Goal: Complete application form

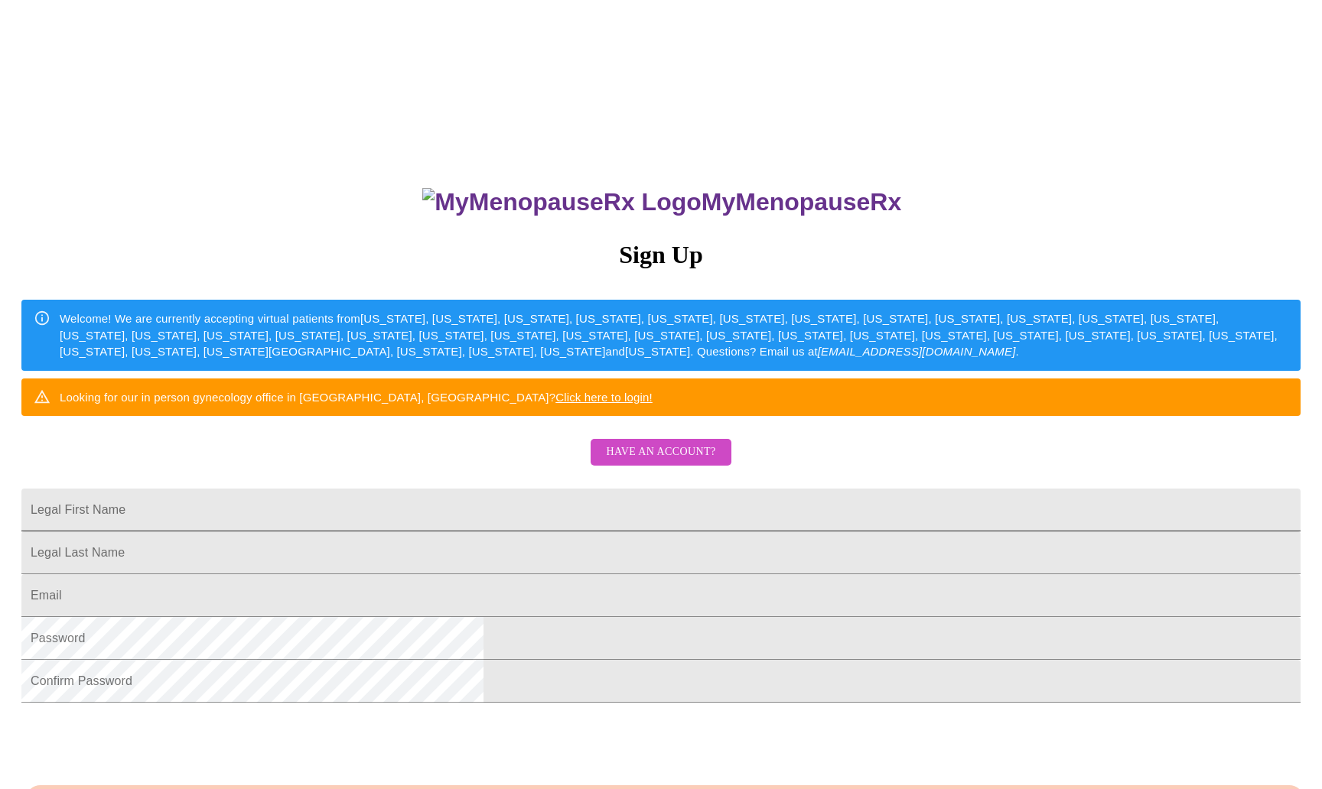
click at [519, 532] on input "Legal First Name" at bounding box center [660, 510] width 1279 height 43
click at [679, 462] on span "Have an account?" at bounding box center [660, 452] width 109 height 19
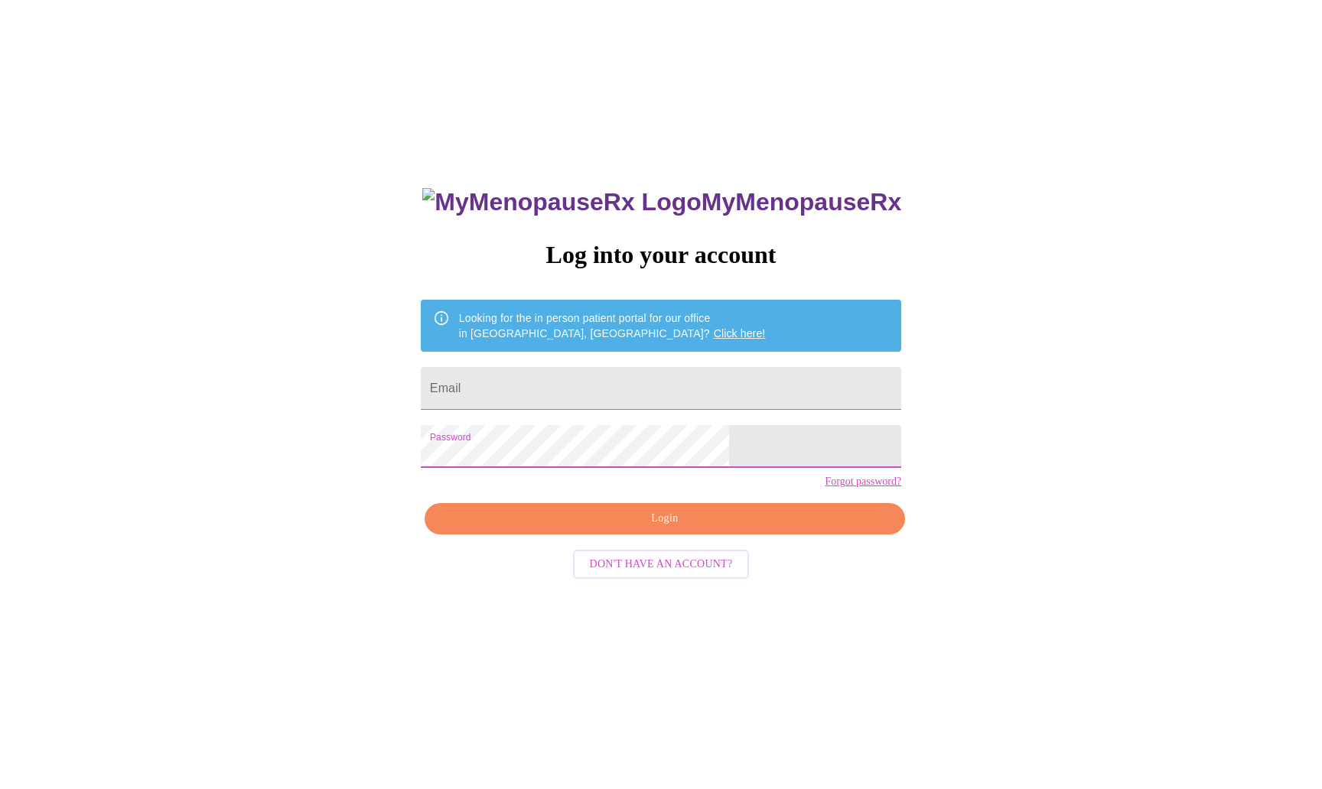
click at [642, 529] on span "Login" at bounding box center [664, 518] width 445 height 19
click at [641, 575] on span "Don't have an account?" at bounding box center [661, 564] width 143 height 19
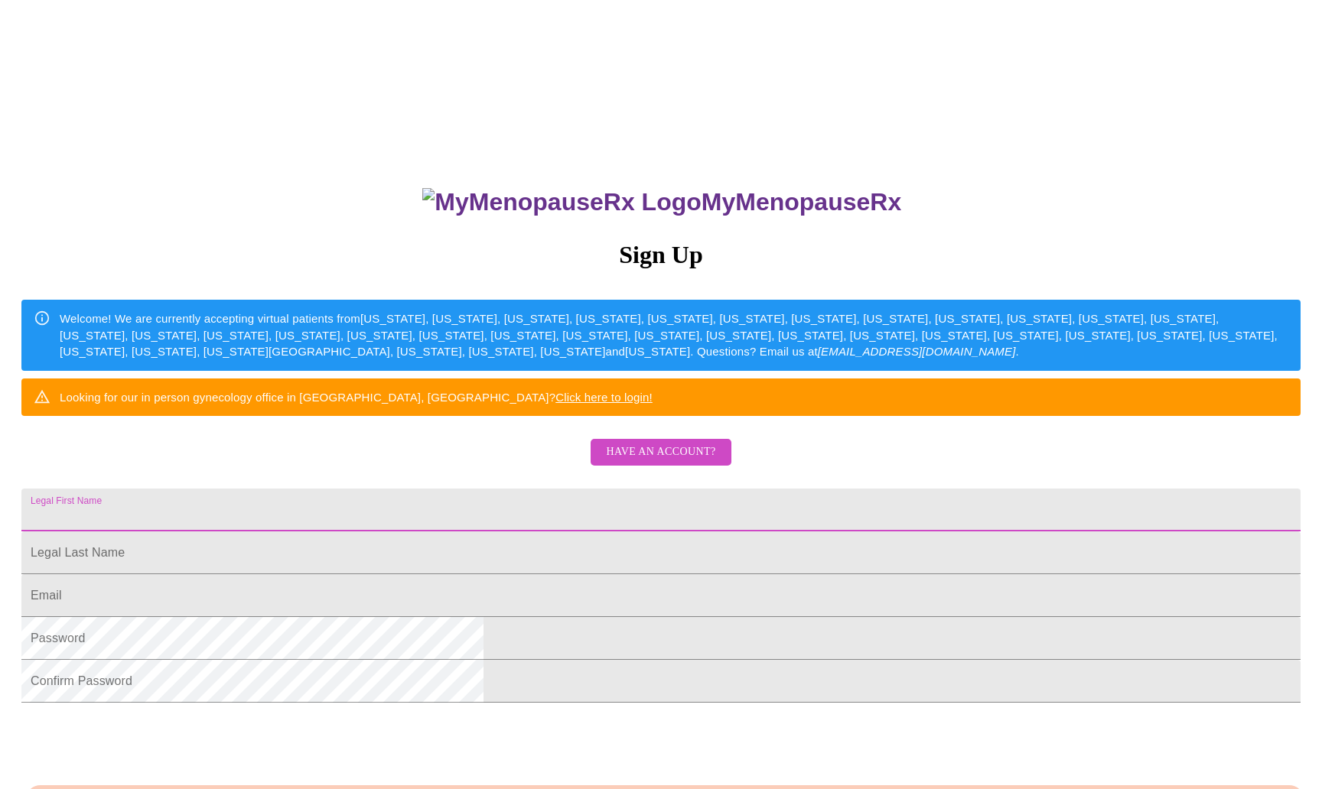
click at [476, 532] on input "Legal First Name" at bounding box center [660, 510] width 1279 height 43
type input "[PERSON_NAME]"
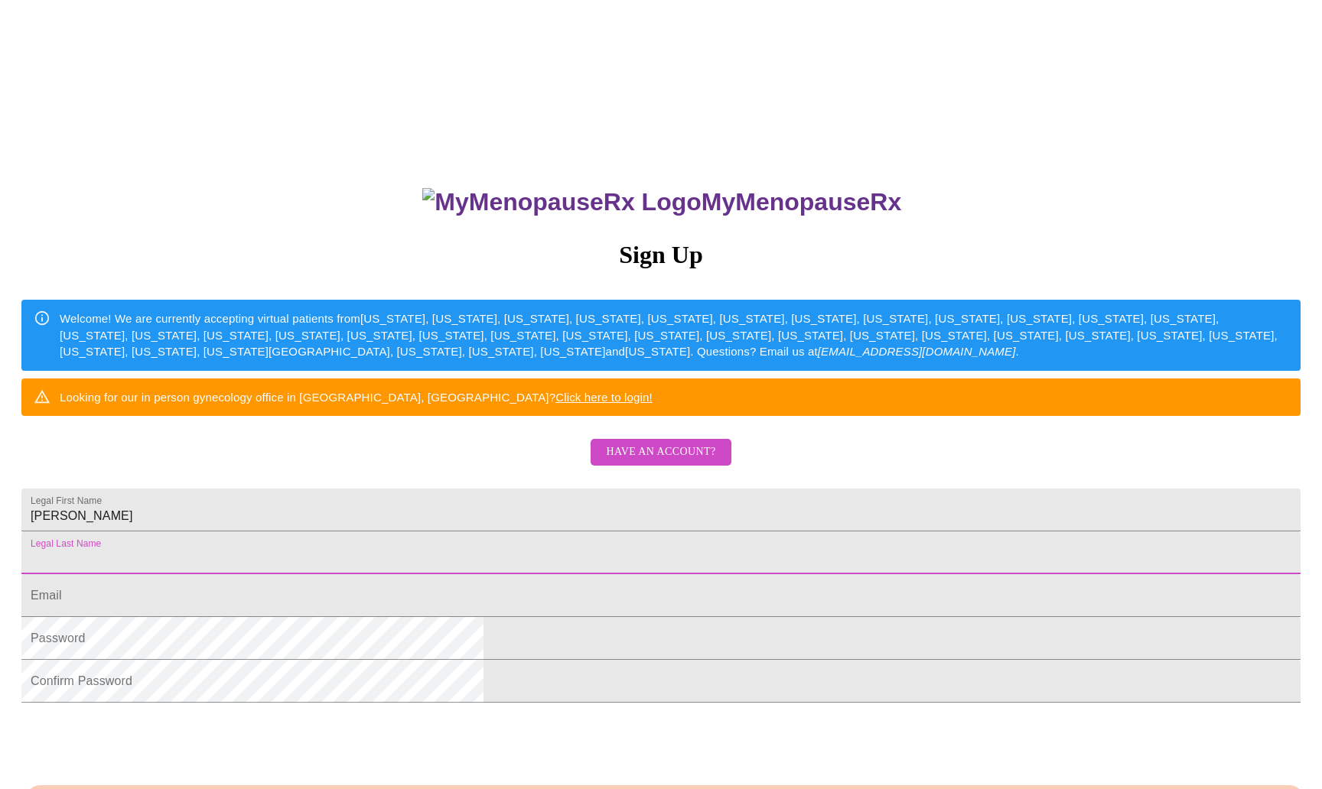
click at [476, 575] on input "Legal First Name" at bounding box center [660, 553] width 1279 height 43
type input "[PERSON_NAME]"
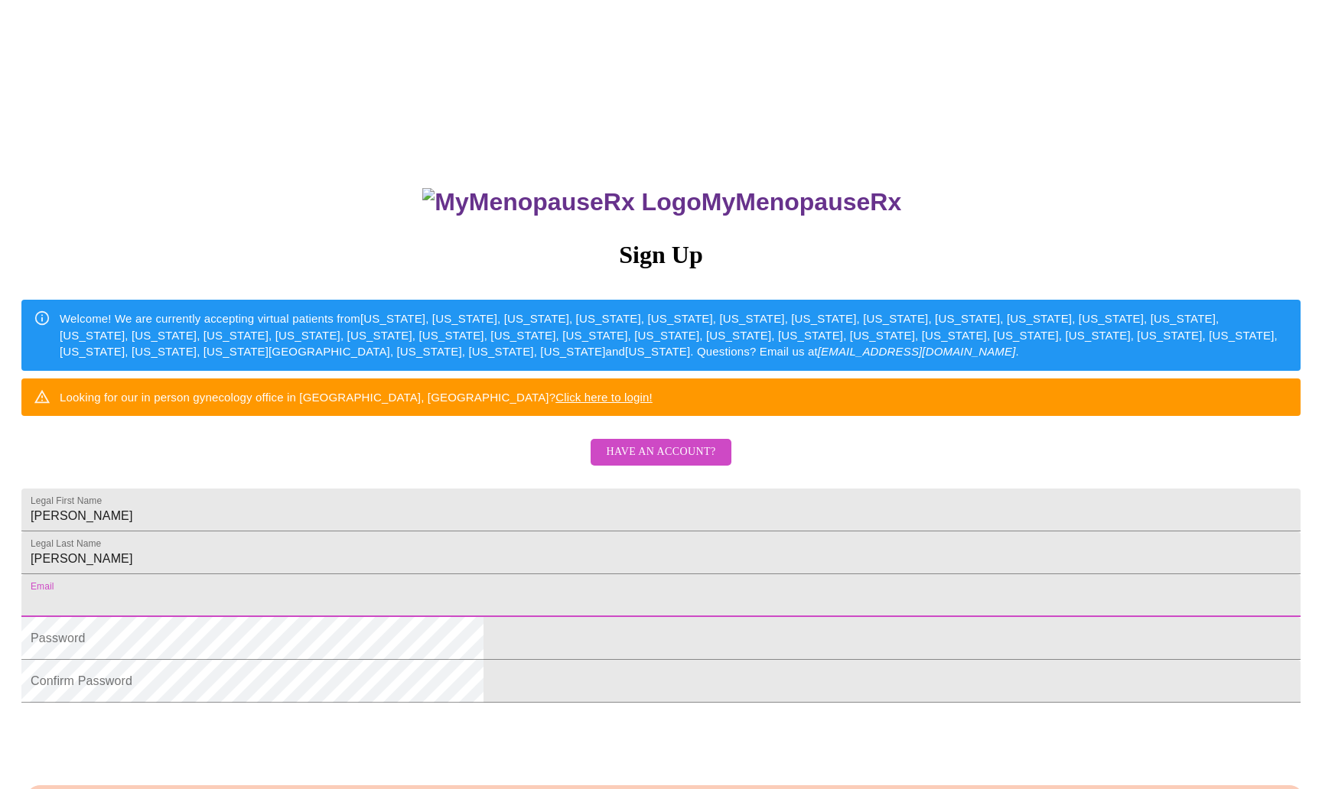
click at [457, 617] on input "Legal First Name" at bounding box center [660, 596] width 1279 height 43
type input "[EMAIL_ADDRESS][DOMAIN_NAME]"
click at [383, 724] on div "MyMenopauseRx Sign Up Welcome! We are currently accepting virtual patients from…" at bounding box center [661, 479] width 1310 height 947
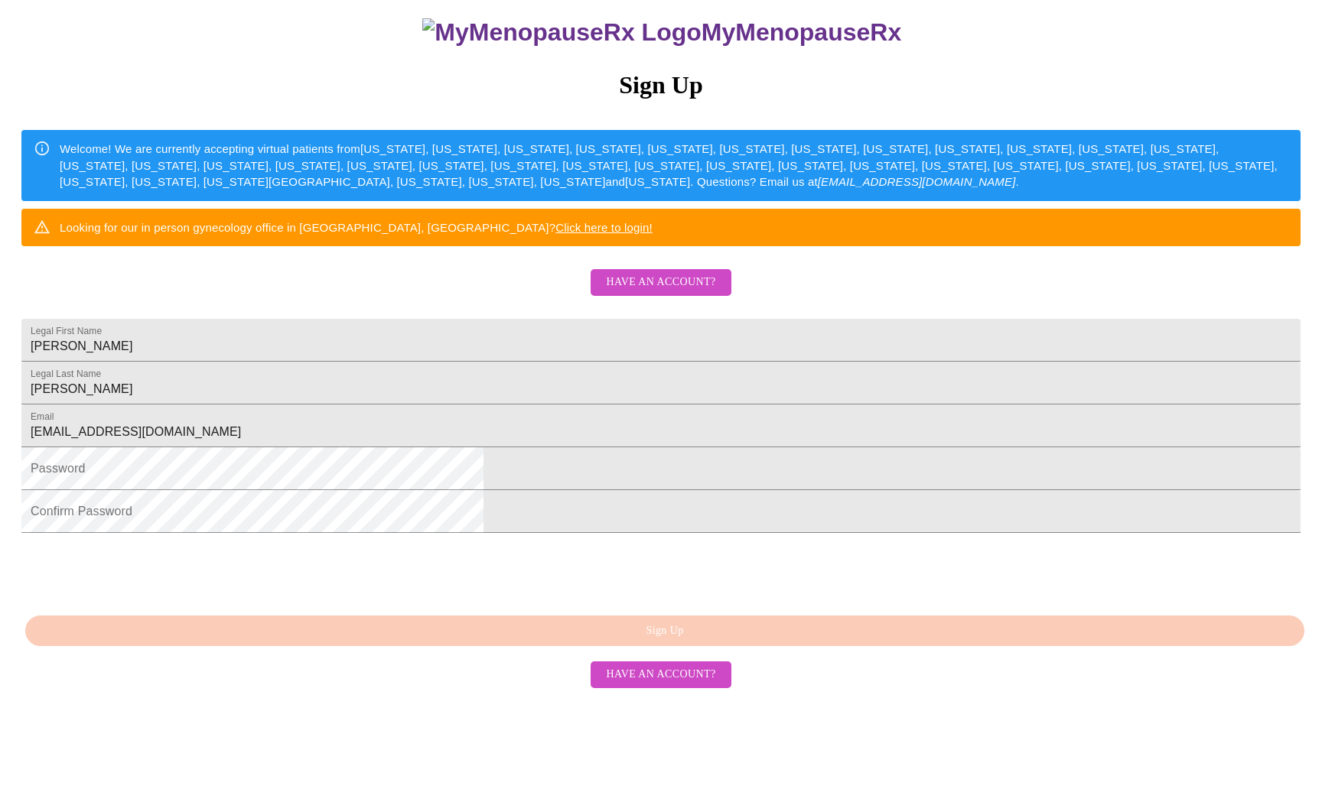
scroll to position [207, 0]
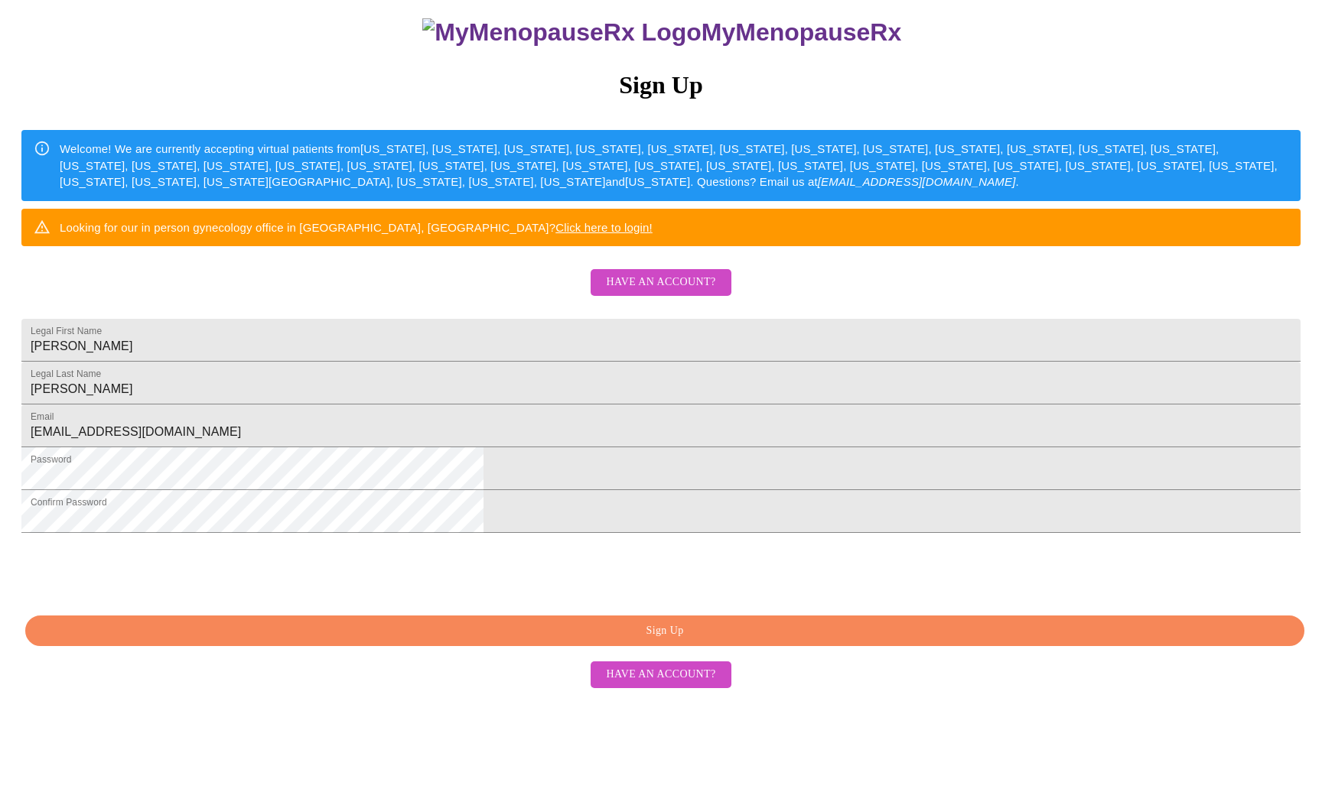
click at [596, 641] on span "Sign Up" at bounding box center [665, 631] width 1244 height 19
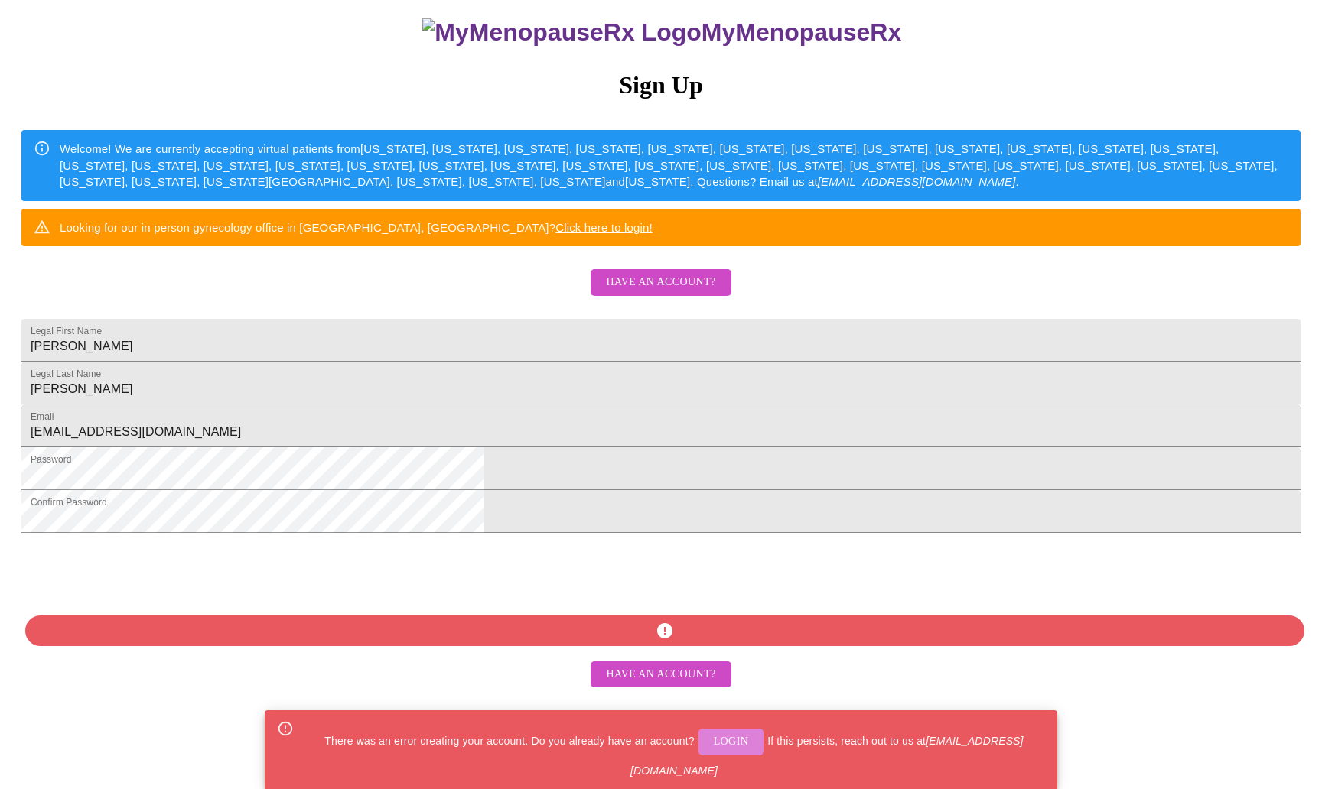
click at [749, 741] on span "Login" at bounding box center [731, 742] width 35 height 19
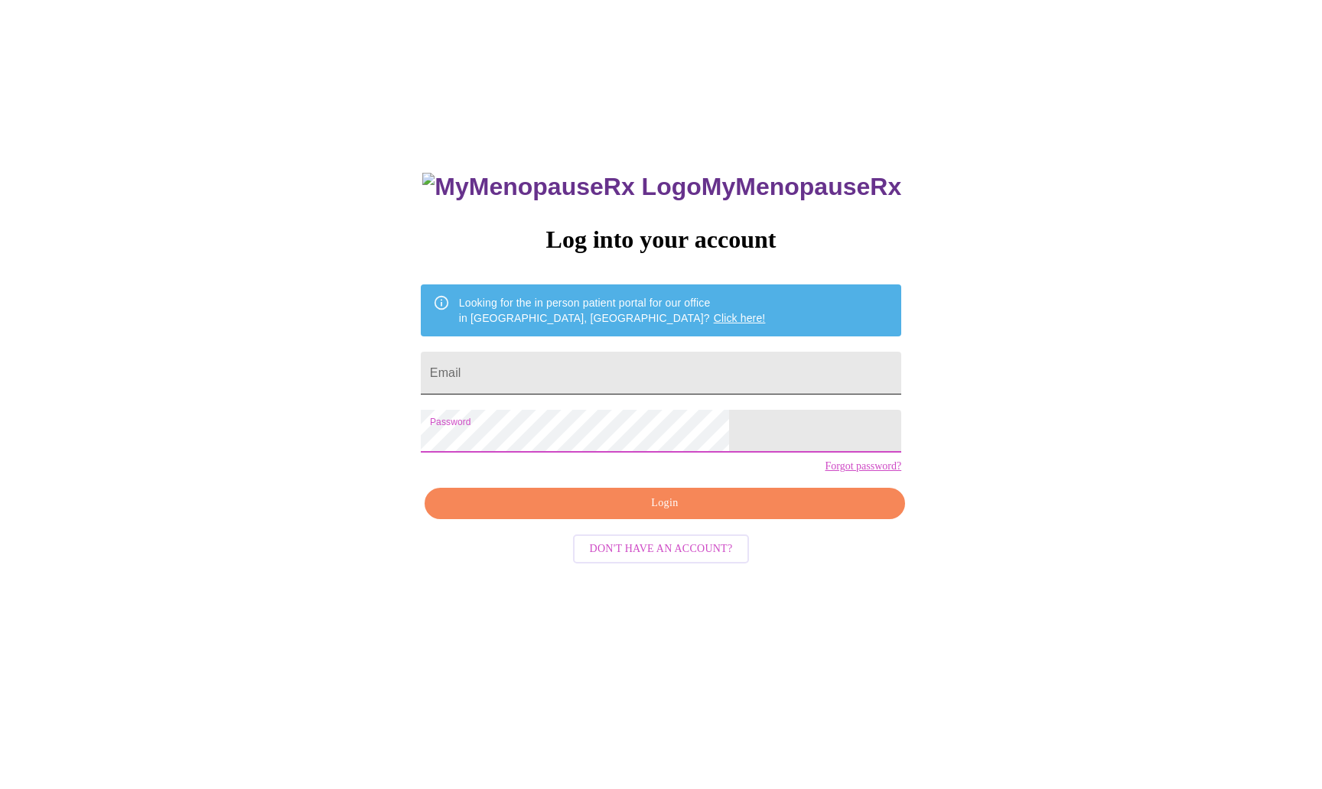
click at [561, 364] on input "Email" at bounding box center [661, 373] width 480 height 43
type input "[EMAIL_ADDRESS][DOMAIN_NAME]"
click at [669, 513] on span "Login" at bounding box center [664, 503] width 445 height 19
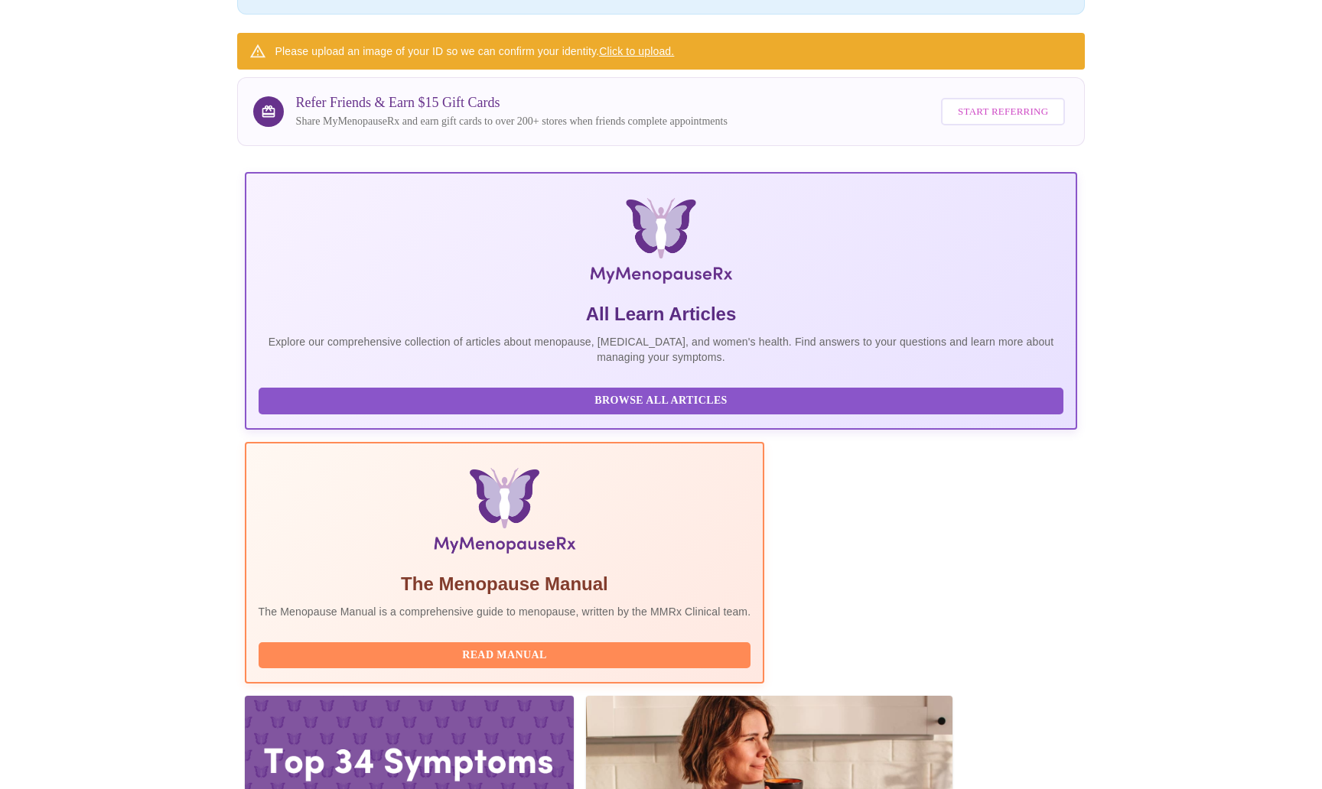
scroll to position [169, 0]
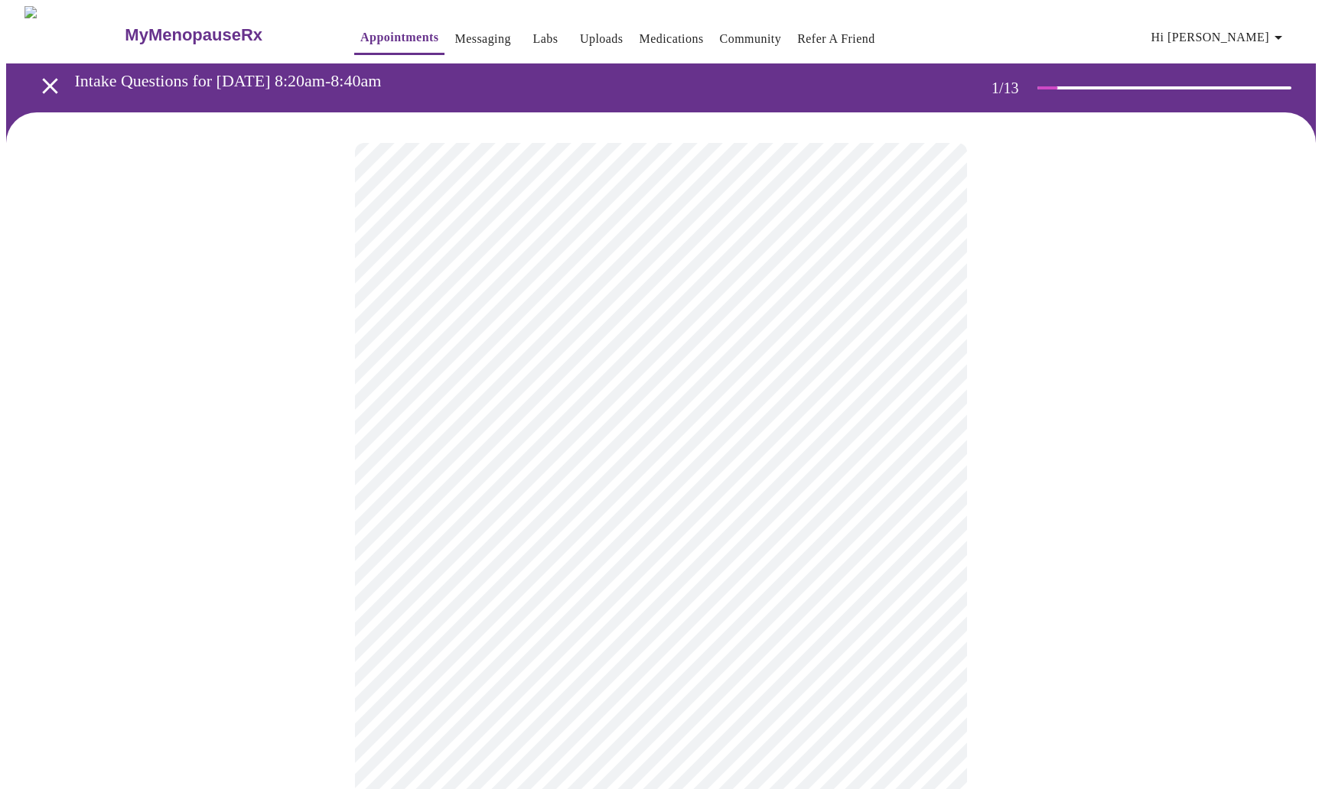
click at [929, 330] on body "MyMenopauseRx Appointments Messaging Labs Uploads Medications Community Refer a…" at bounding box center [661, 708] width 1310 height 1404
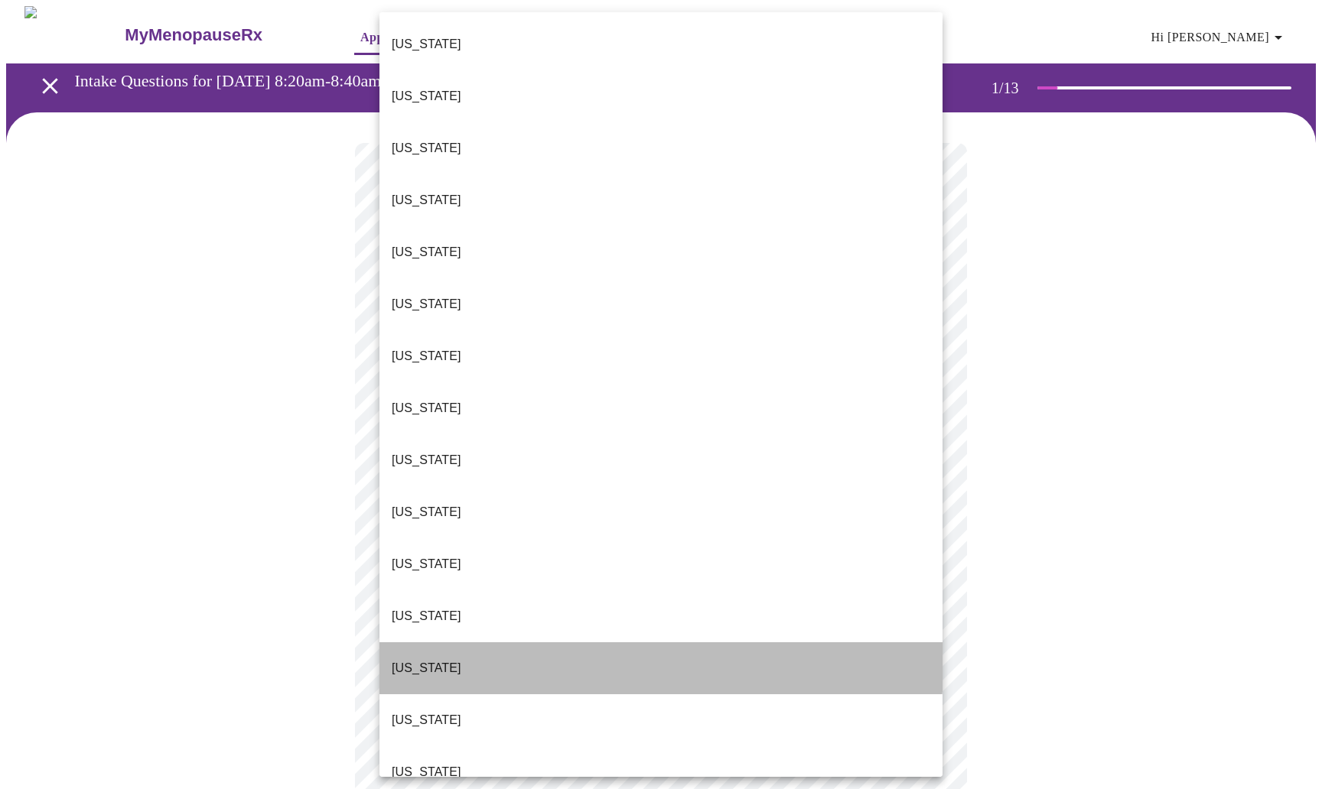
click at [447, 643] on li "[US_STATE]" at bounding box center [660, 669] width 563 height 52
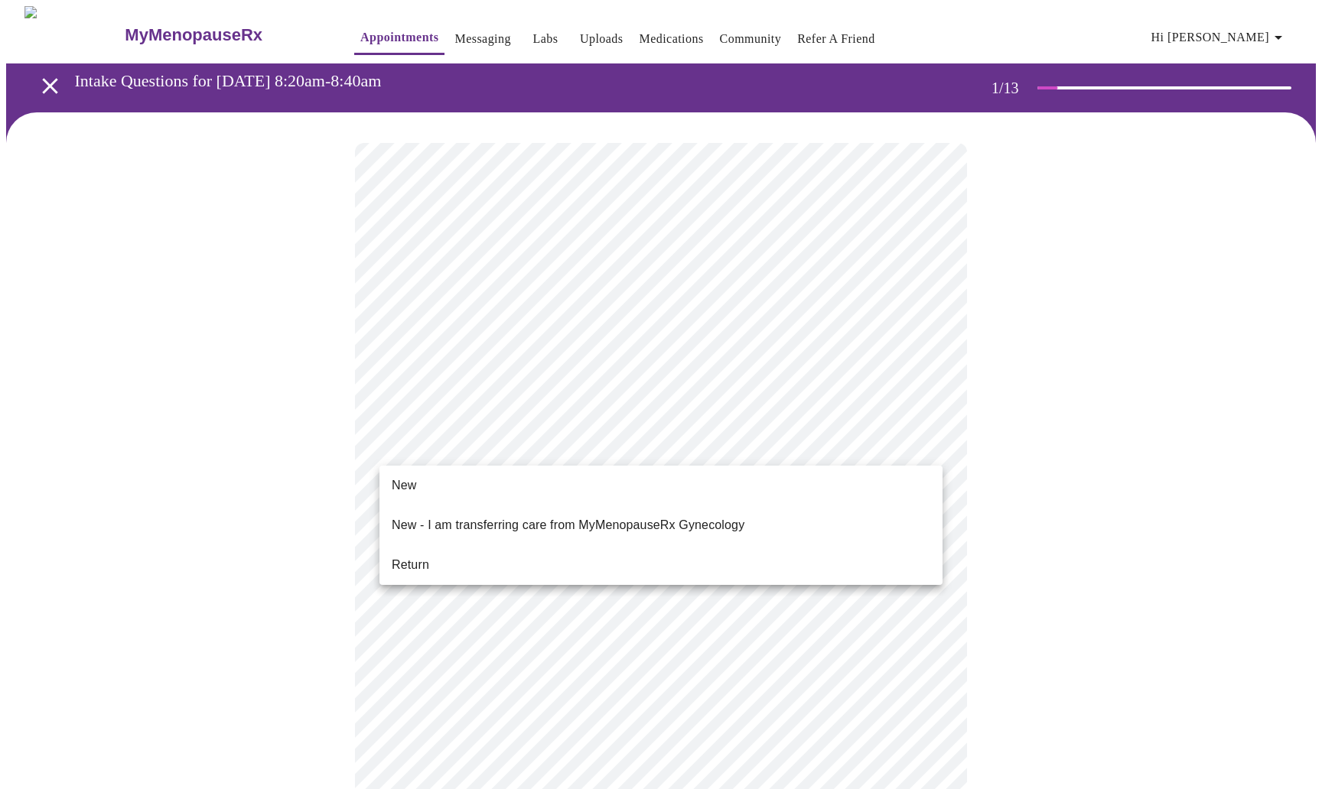
click at [926, 445] on body "MyMenopauseRx Appointments Messaging Labs Uploads Medications Community Refer a…" at bounding box center [661, 703] width 1310 height 1395
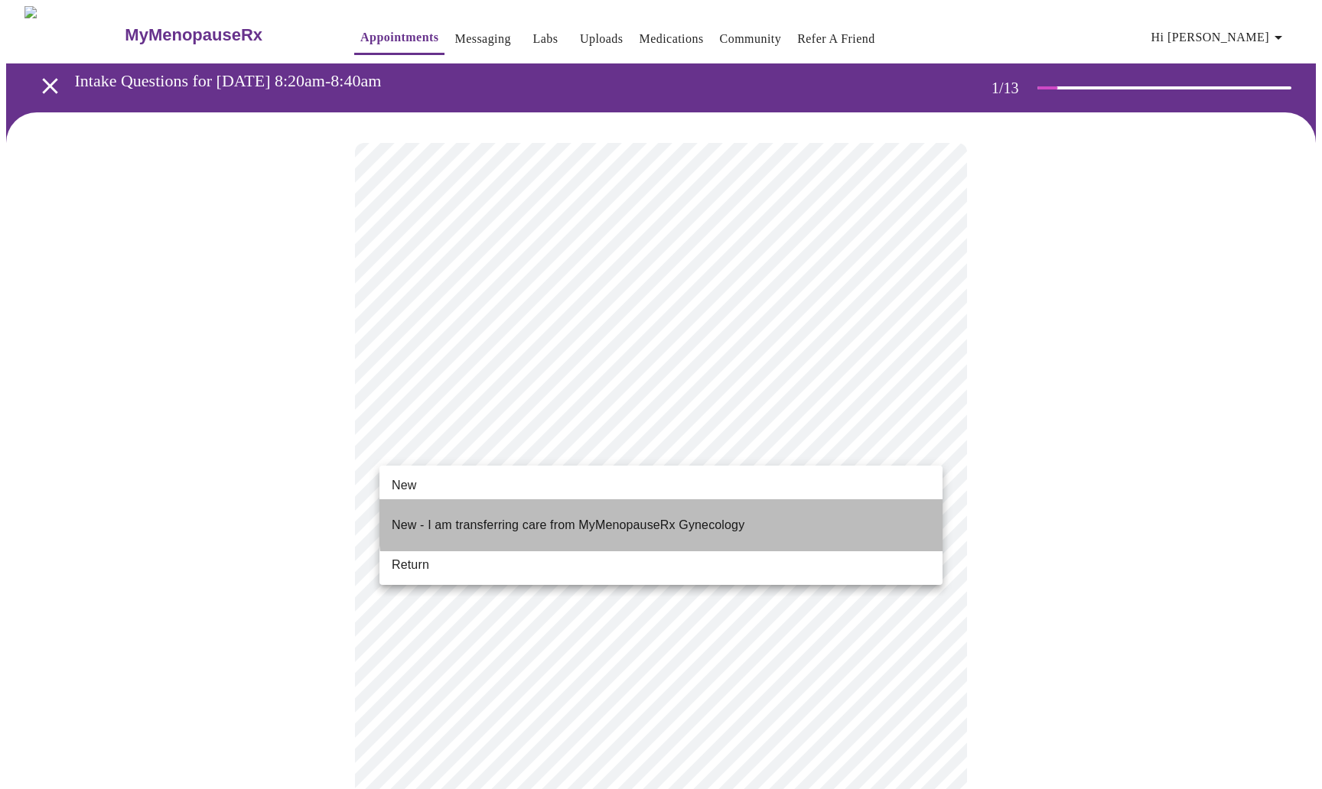
click at [733, 516] on p "New - I am transferring care from MyMenopauseRx Gynecology" at bounding box center [568, 525] width 353 height 18
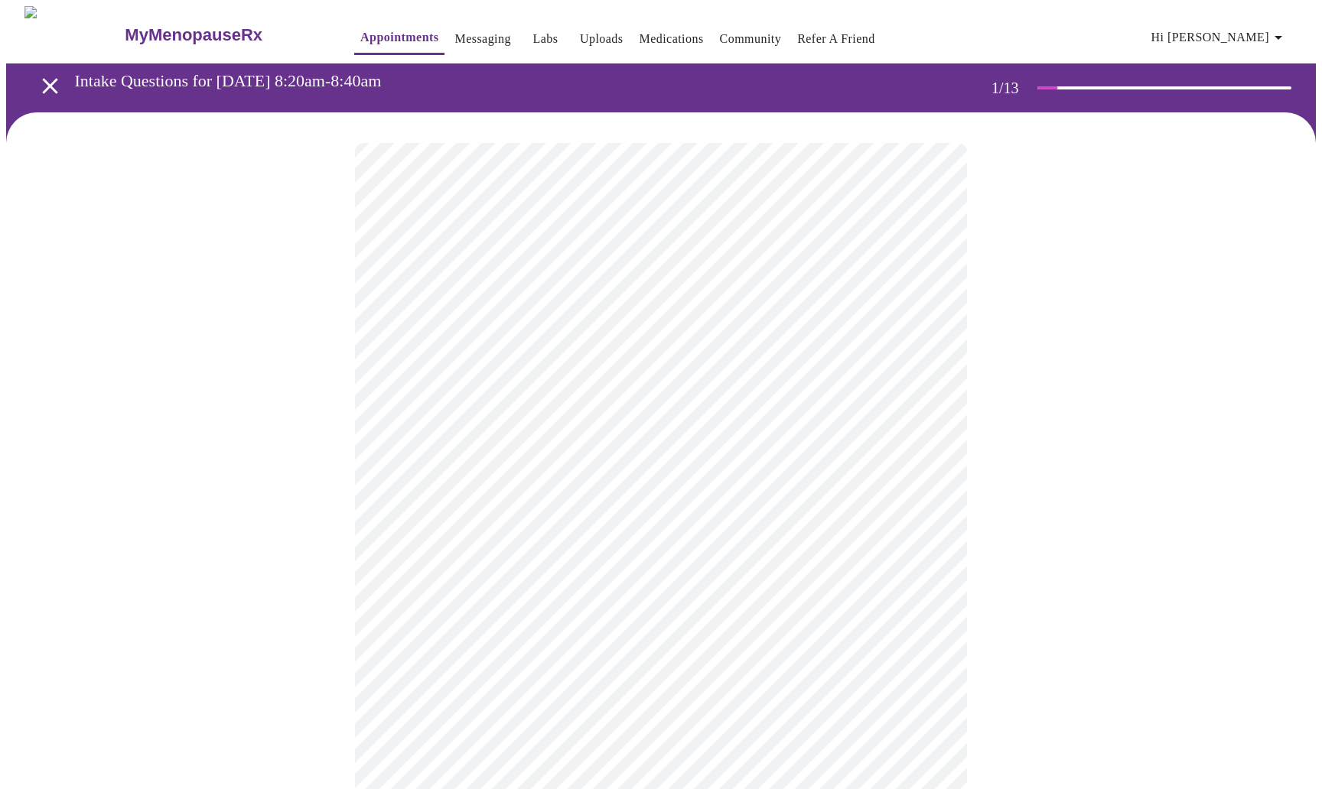
click at [220, 619] on div at bounding box center [661, 752] width 1310 height 1281
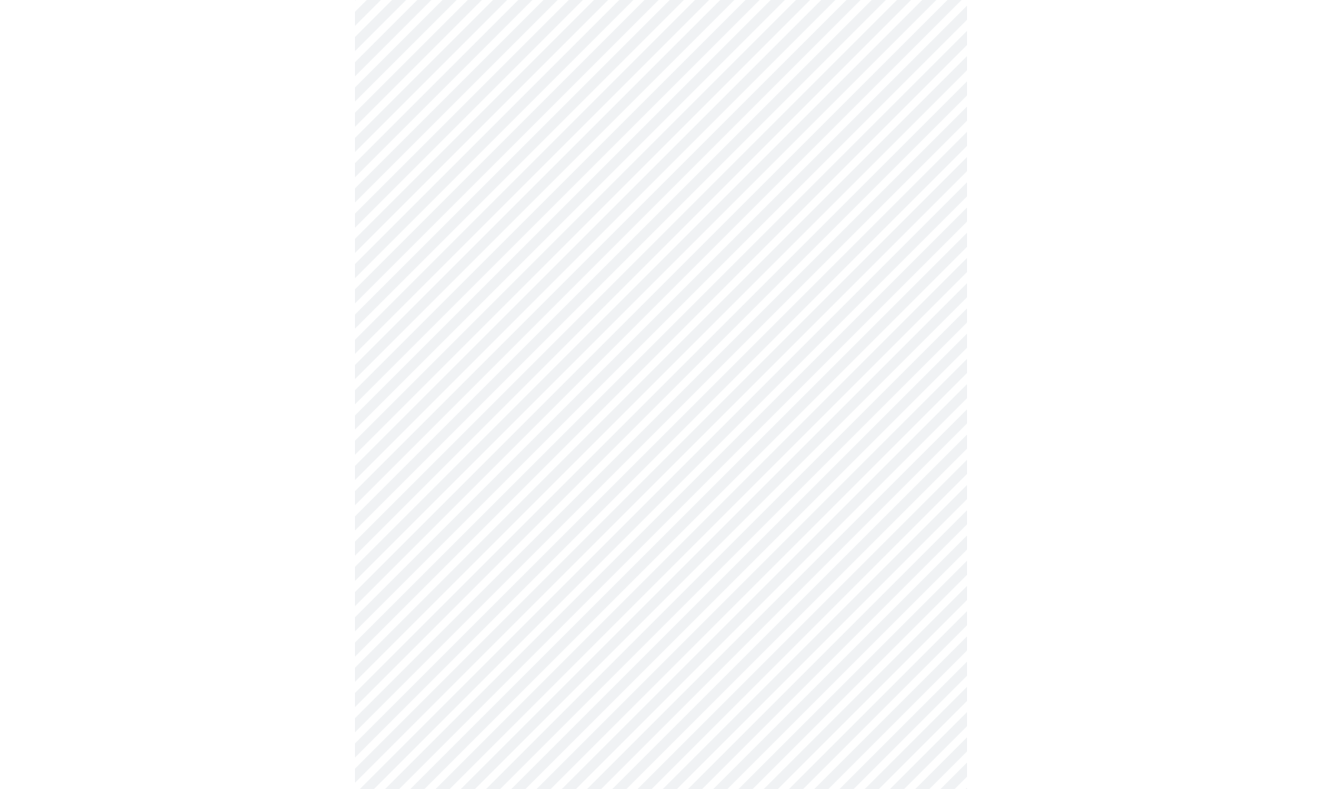
scroll to position [183, 0]
click at [314, 529] on div at bounding box center [661, 570] width 1310 height 1281
click at [925, 575] on body "MyMenopauseRx Appointments Messaging Labs Uploads Medications Community Refer a…" at bounding box center [661, 102] width 1310 height 1387
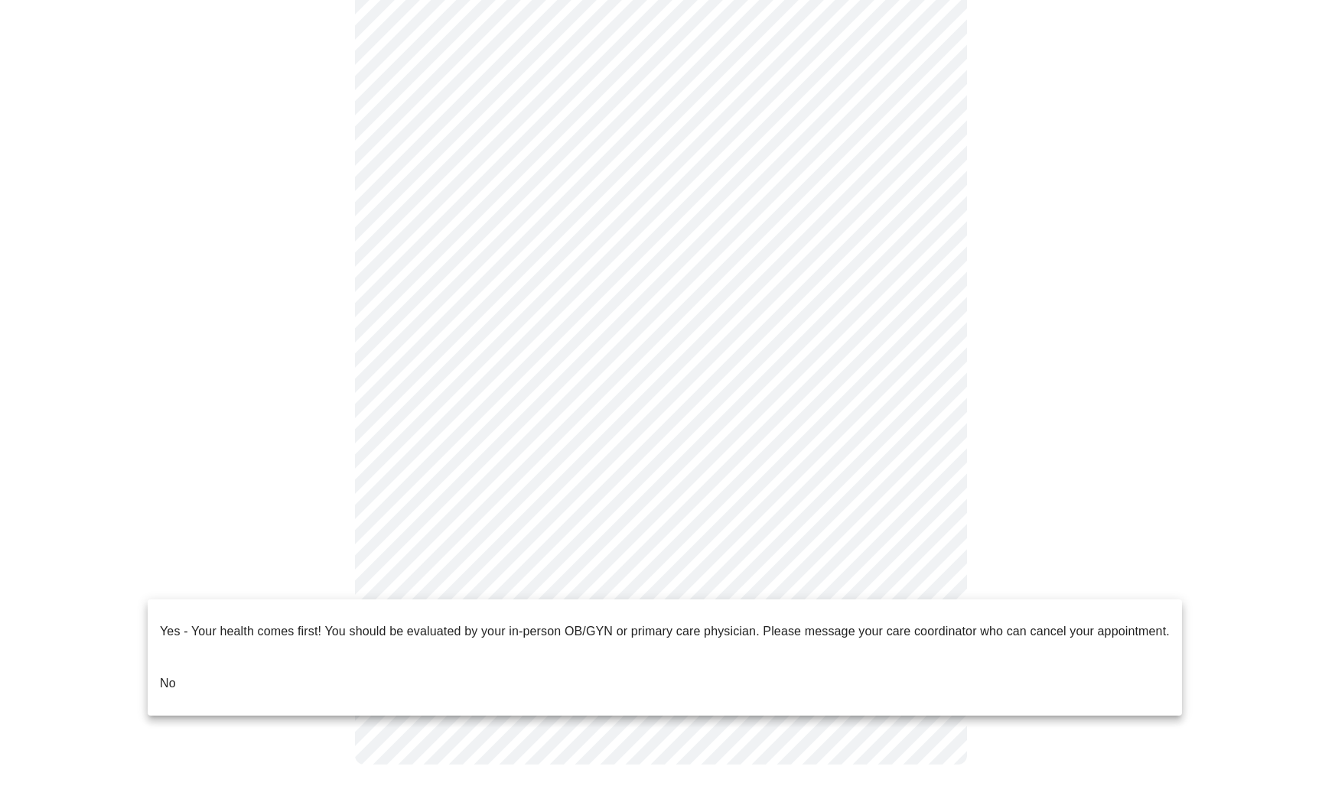
click at [171, 675] on p "No" at bounding box center [168, 684] width 16 height 18
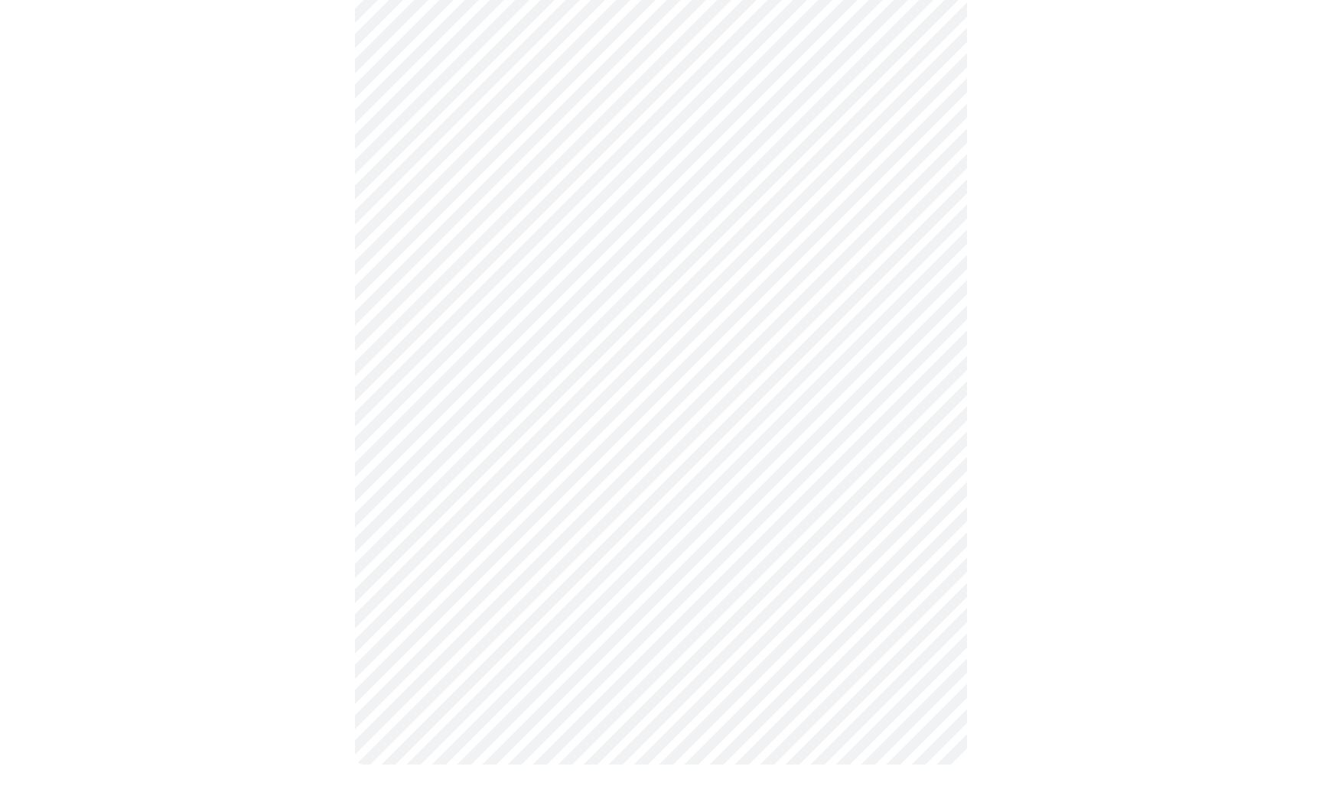
scroll to position [0, 0]
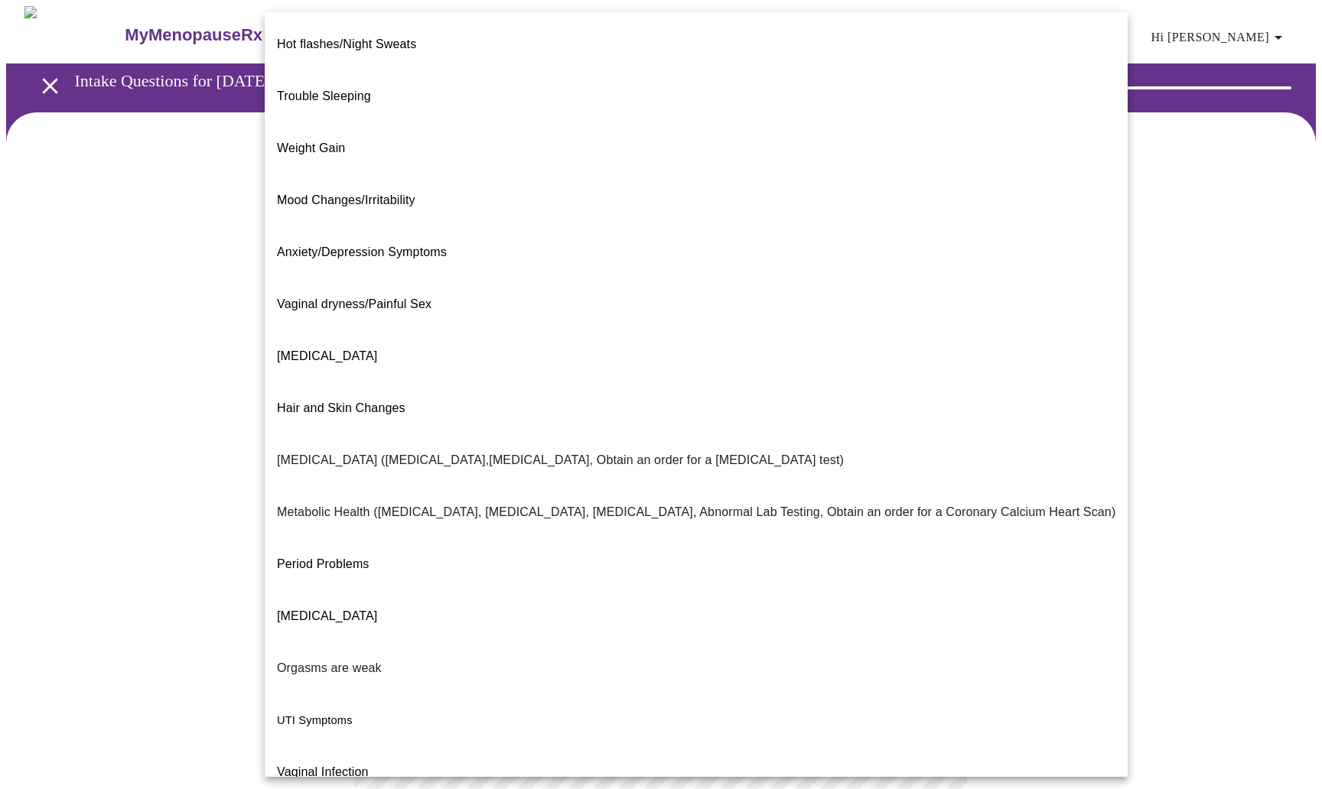
click at [921, 311] on body "MyMenopauseRx Appointments Messaging Labs Uploads Medications Community Refer a…" at bounding box center [661, 464] width 1310 height 917
click at [803, 435] on li "[MEDICAL_DATA] ([MEDICAL_DATA],[MEDICAL_DATA], Obtain an order for a [MEDICAL_D…" at bounding box center [696, 461] width 863 height 52
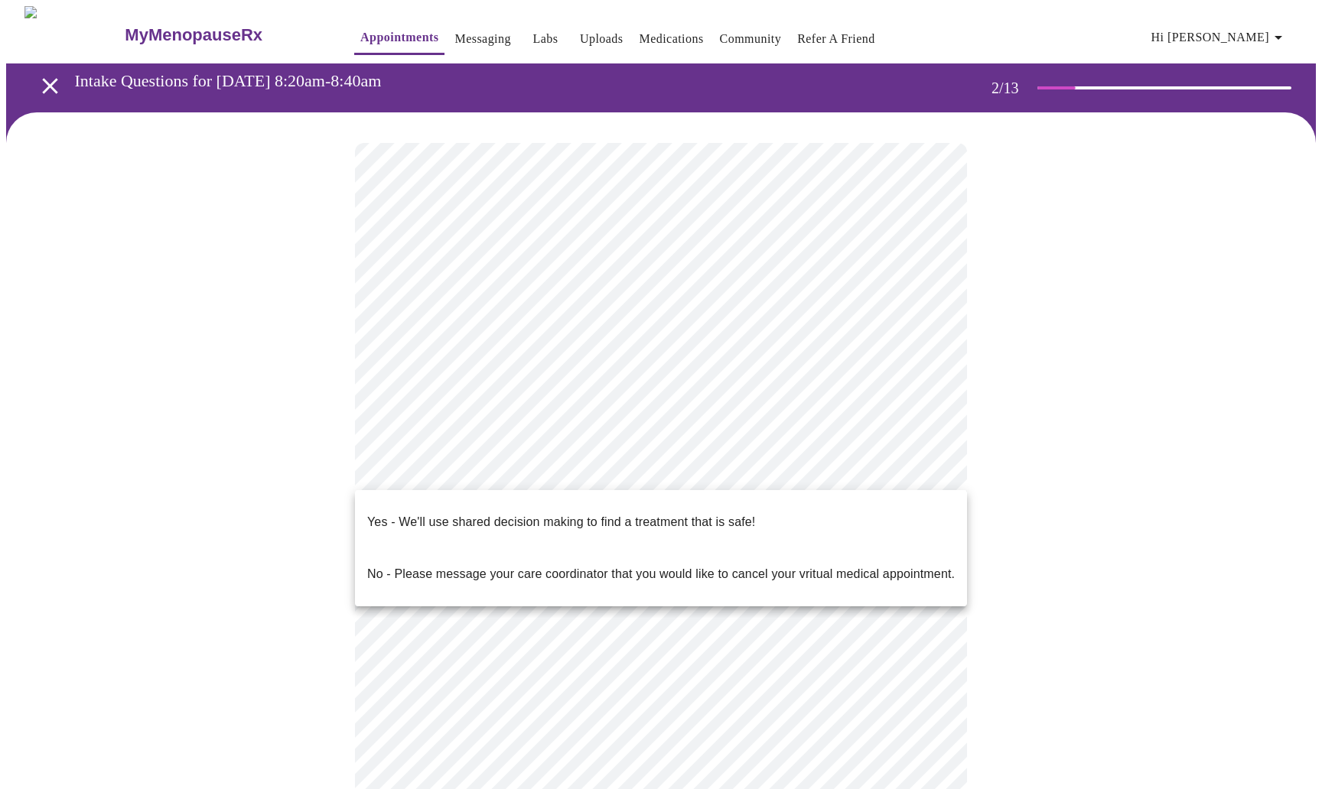
click at [920, 471] on body "MyMenopauseRx Appointments Messaging Labs Uploads Medications Community Refer a…" at bounding box center [661, 460] width 1310 height 909
click at [1126, 479] on div at bounding box center [661, 394] width 1322 height 789
click at [932, 464] on body "MyMenopauseRx Appointments Messaging Labs Uploads Medications Community Refer a…" at bounding box center [661, 460] width 1310 height 909
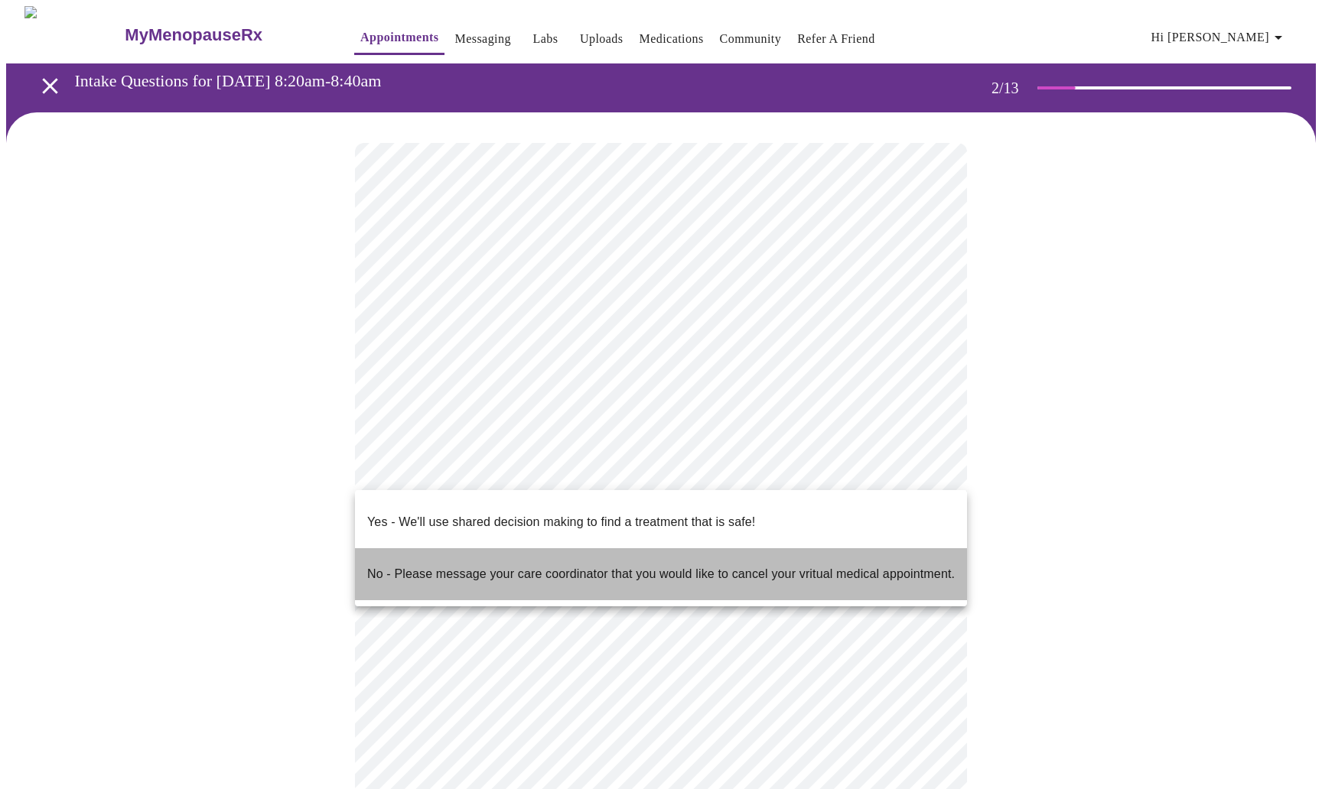
click at [832, 565] on p "No - Please message your care coordinator that you would like to cancel your vr…" at bounding box center [661, 574] width 588 height 18
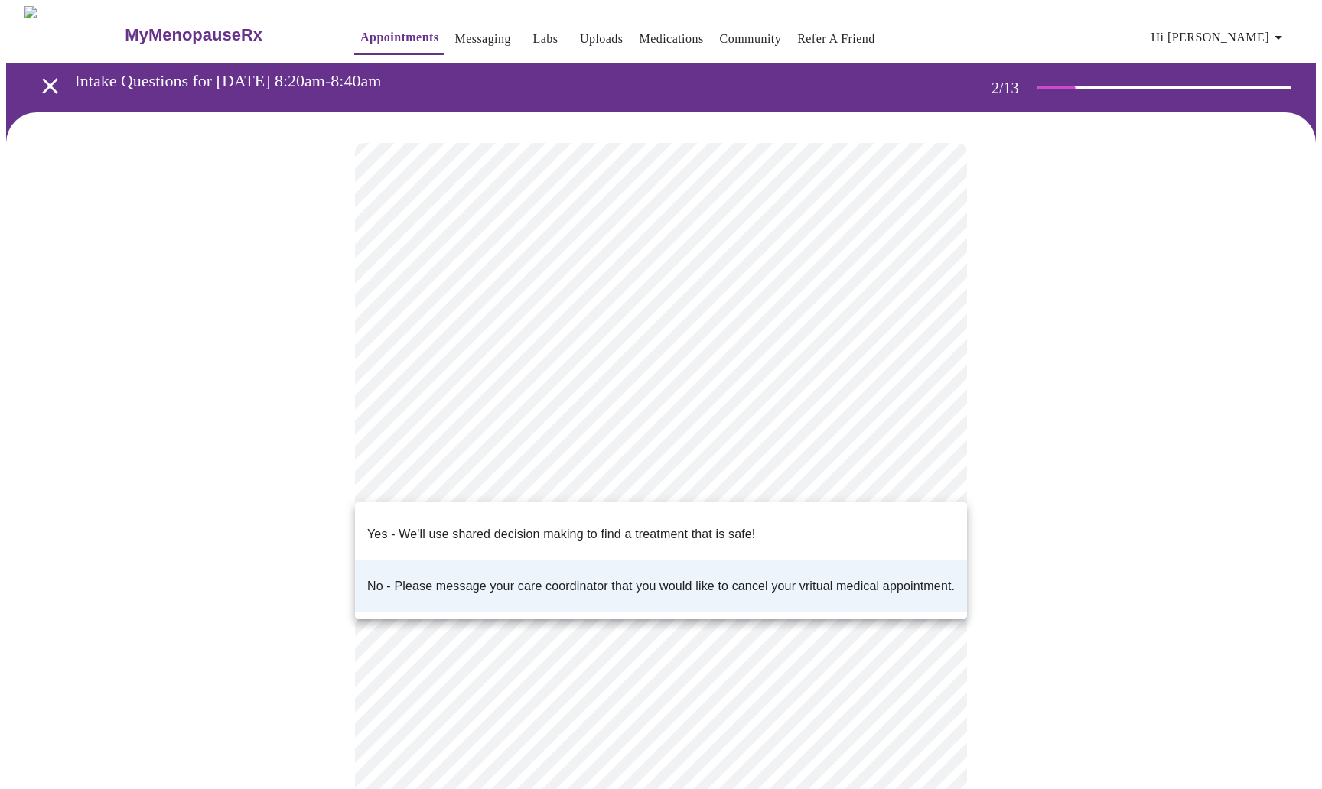
click at [929, 470] on body "MyMenopauseRx Appointments Messaging Labs Uploads Medications Community Refer a…" at bounding box center [661, 456] width 1310 height 900
click at [814, 519] on li "Yes - We'll use shared decision making to find a treatment that is safe!" at bounding box center [661, 535] width 612 height 52
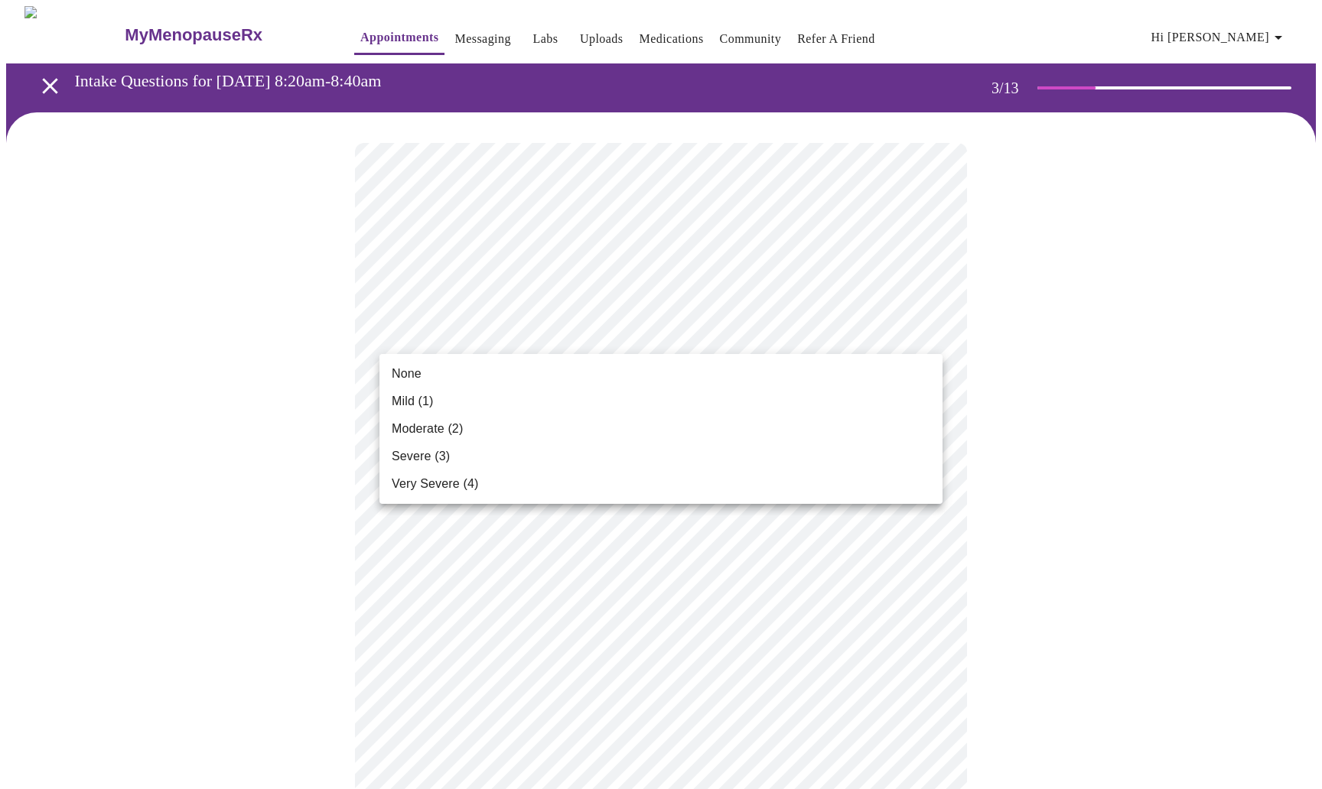
click at [431, 400] on span "Mild (1)" at bounding box center [413, 401] width 42 height 18
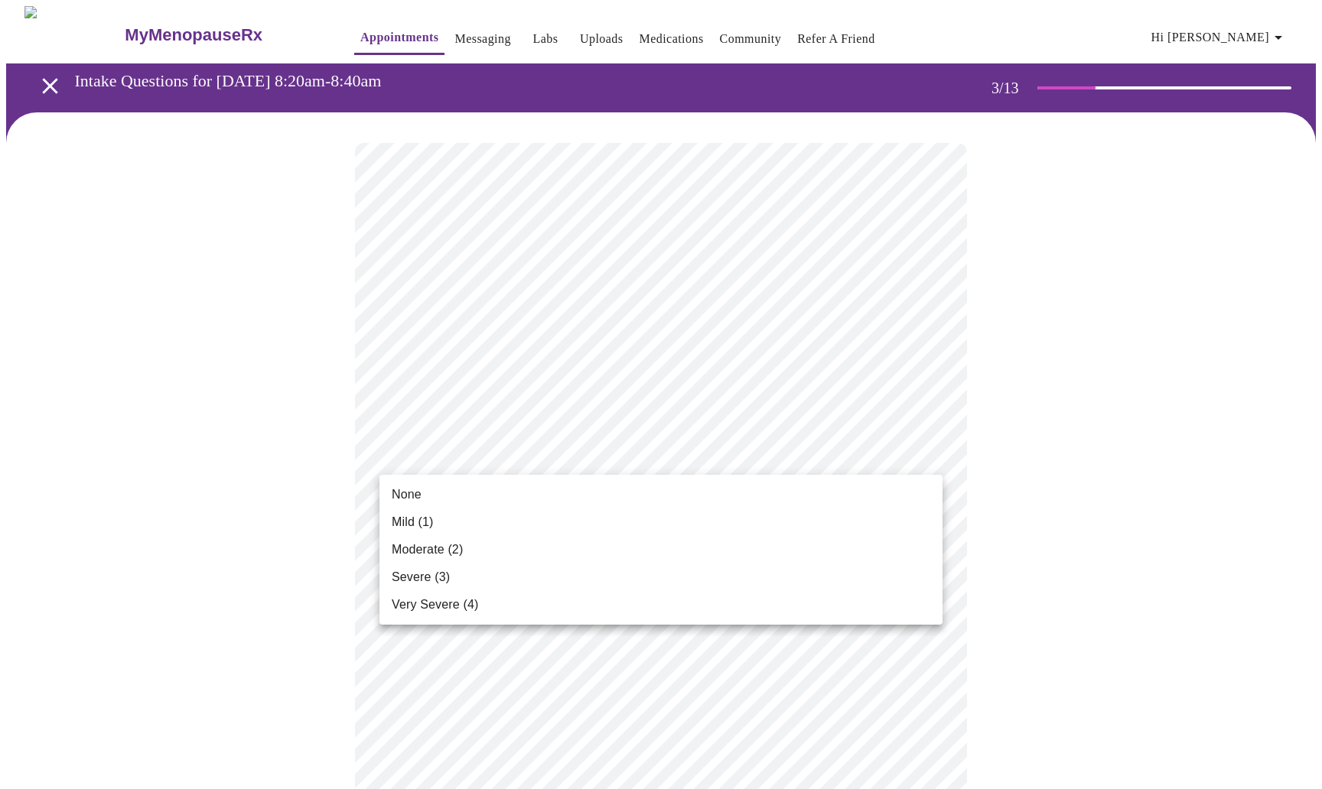
click at [461, 489] on li "None" at bounding box center [660, 495] width 563 height 28
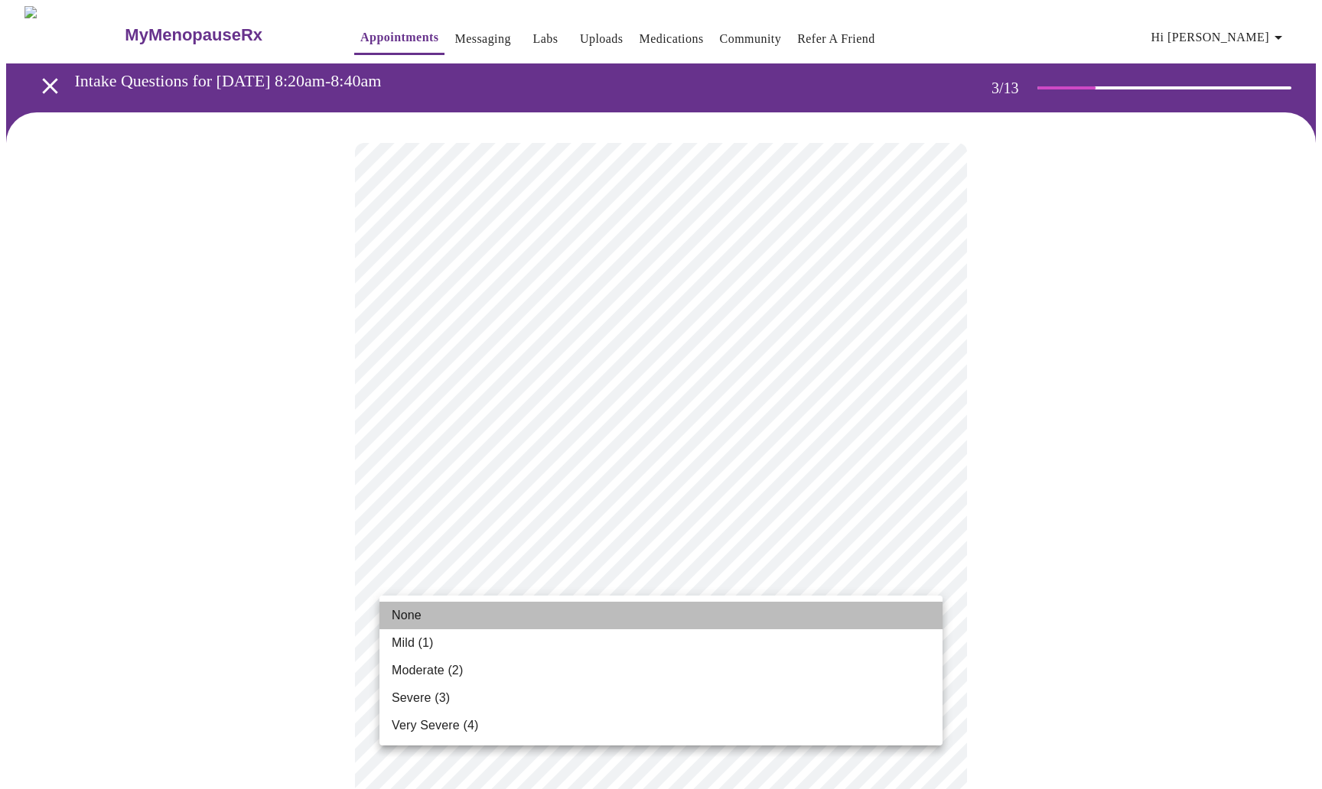
click at [411, 612] on span "None" at bounding box center [407, 616] width 30 height 18
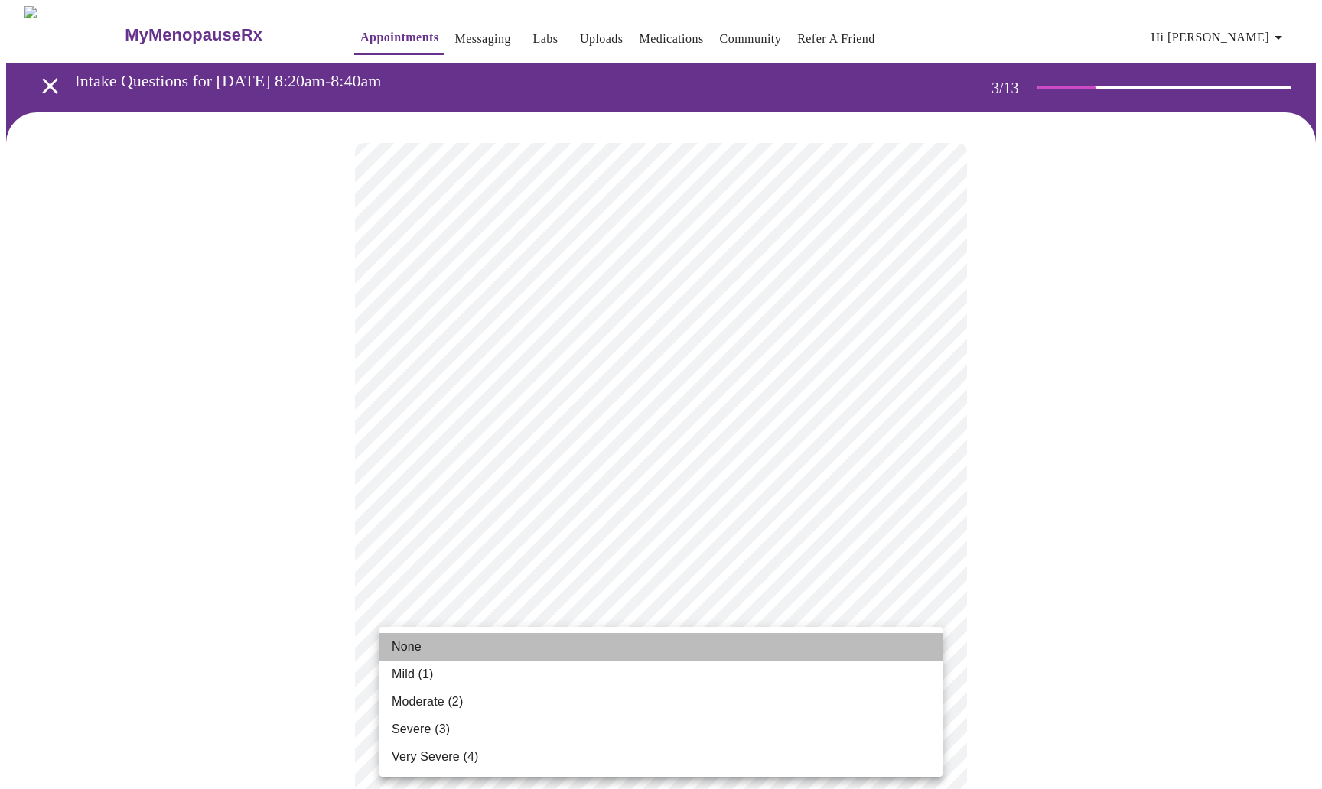
click at [449, 646] on li "None" at bounding box center [660, 647] width 563 height 28
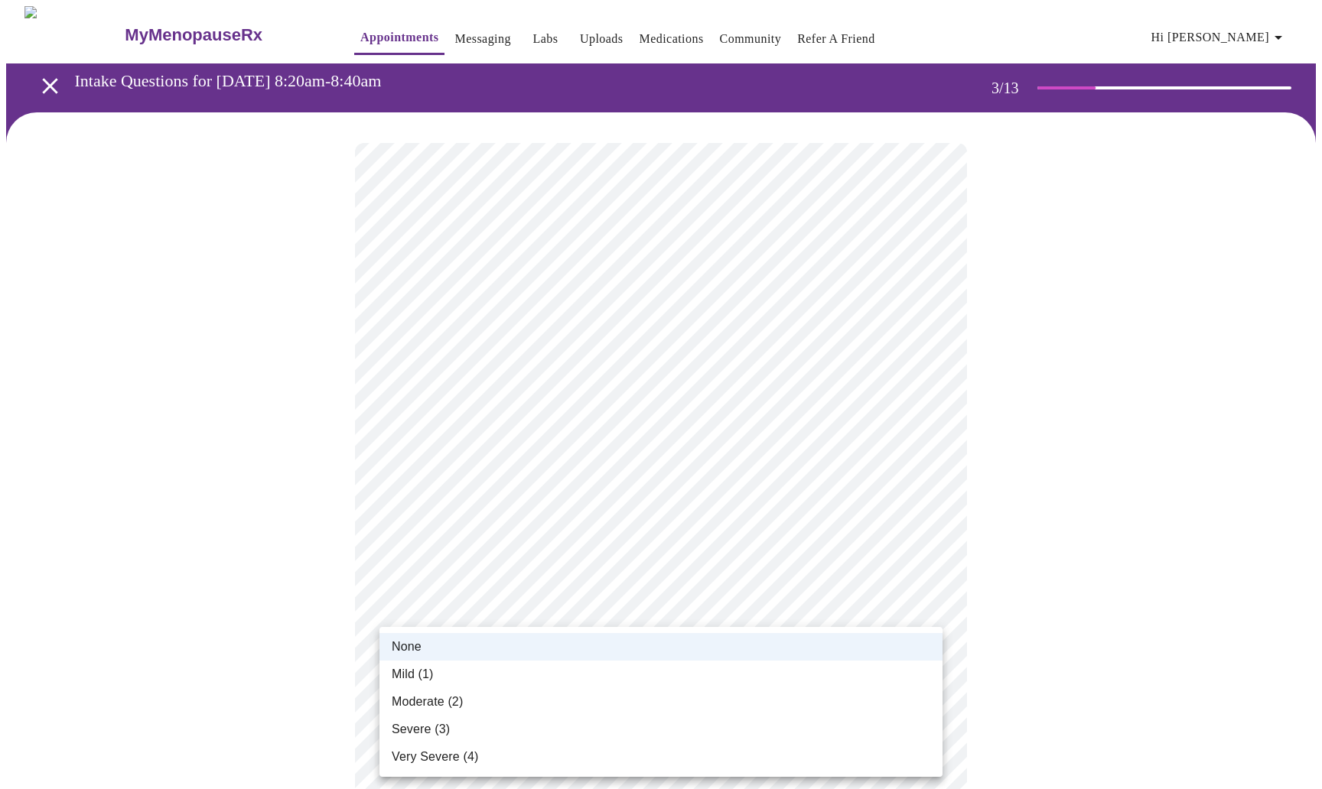
click at [994, 662] on div at bounding box center [661, 394] width 1322 height 789
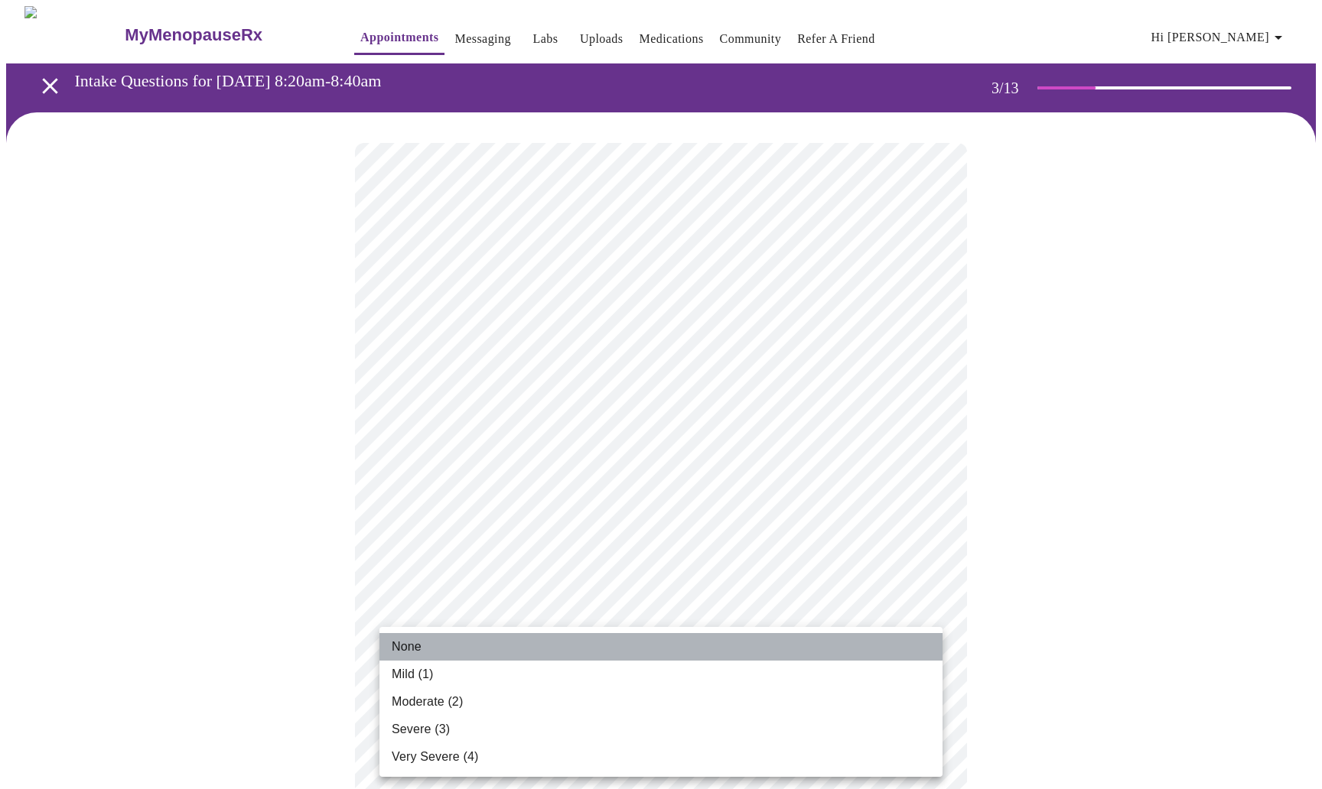
click at [402, 647] on span "None" at bounding box center [407, 647] width 30 height 18
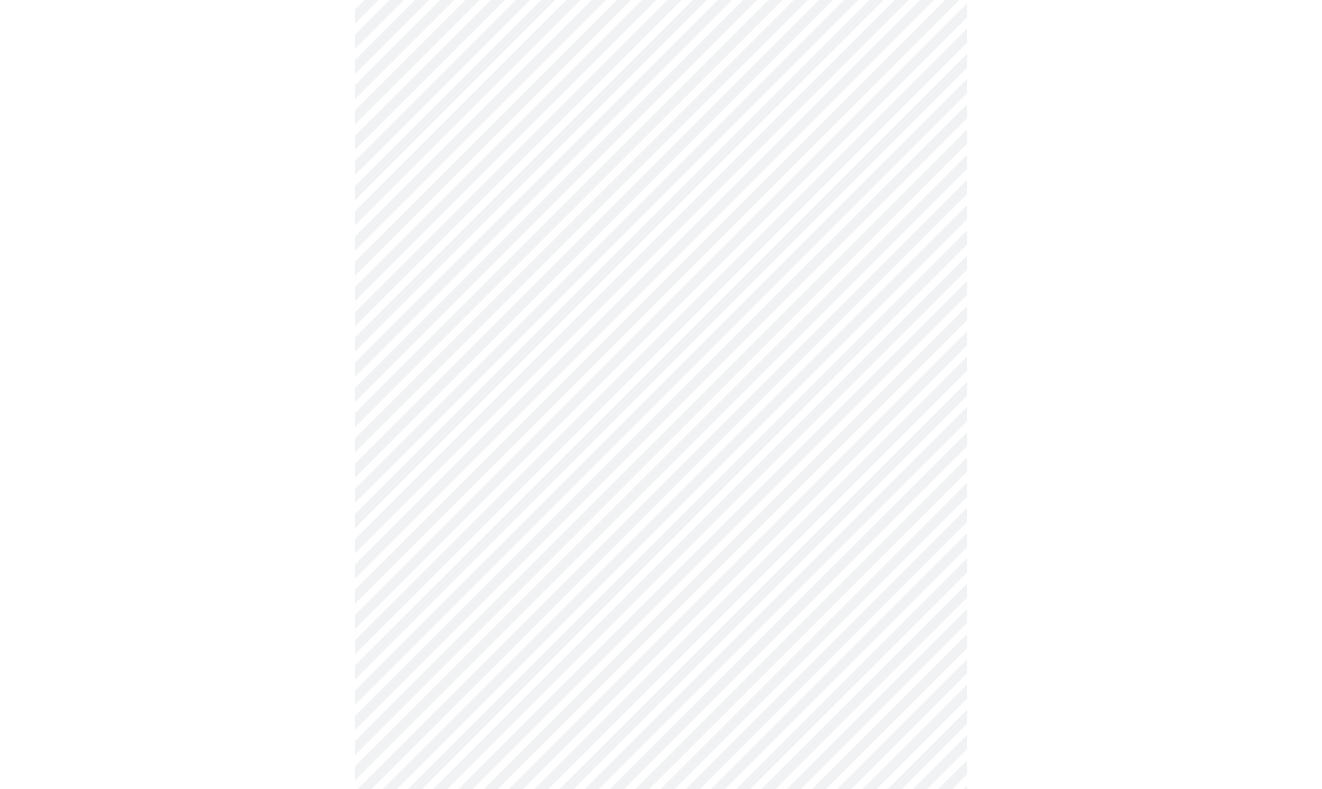
scroll to position [296, 0]
click at [926, 499] on body "MyMenopauseRx Appointments Messaging Labs Uploads Medications Community Refer a…" at bounding box center [661, 682] width 1310 height 1944
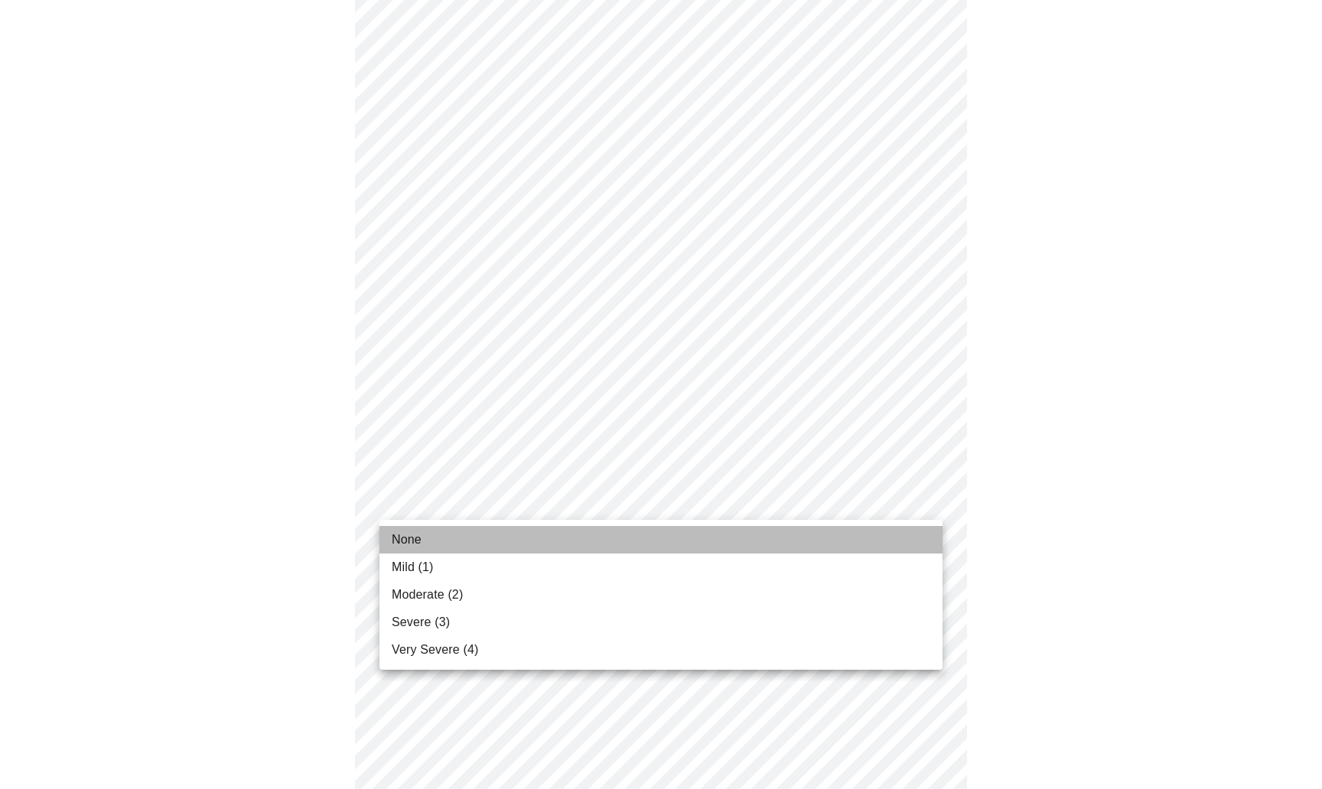
click at [400, 537] on span "None" at bounding box center [407, 540] width 30 height 18
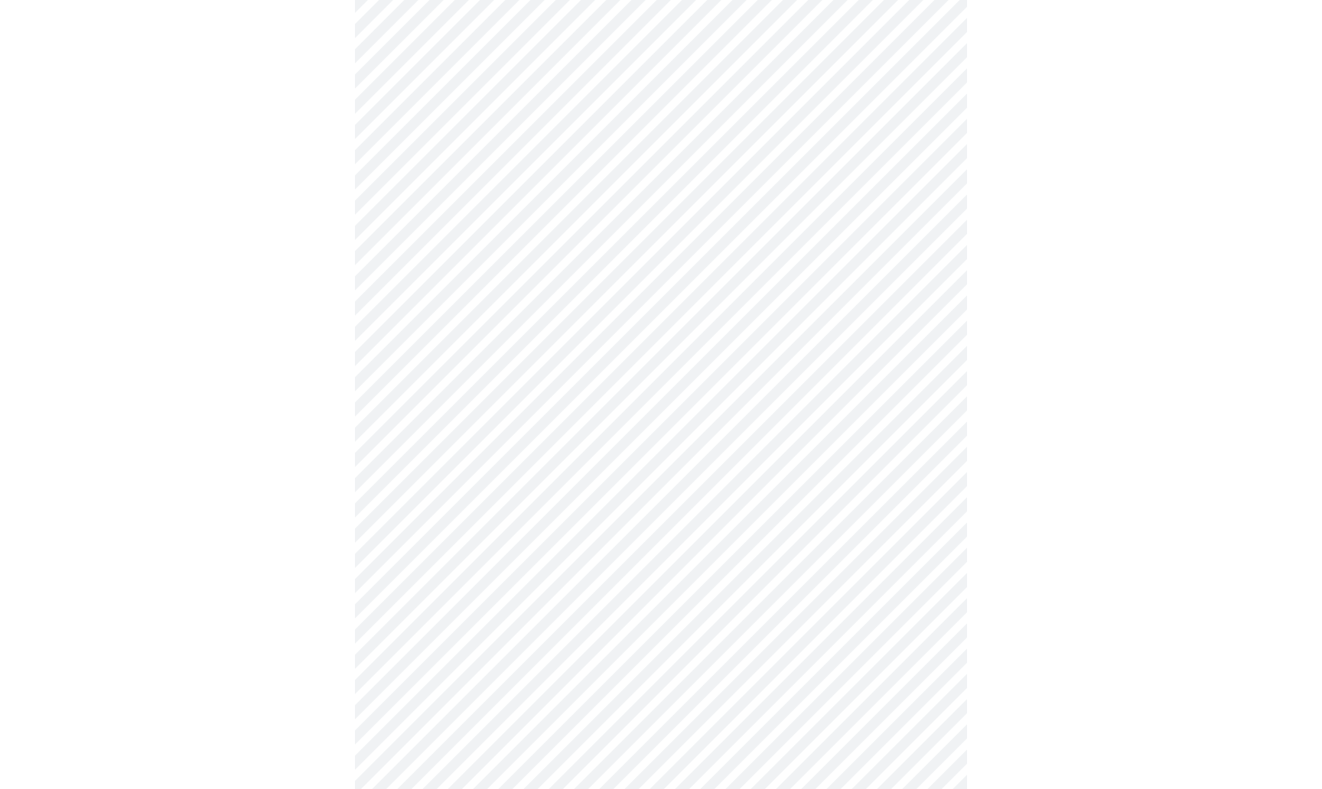
click at [1023, 584] on div at bounding box center [661, 724] width 1310 height 1817
click at [932, 368] on body "MyMenopauseRx Appointments Messaging Labs Uploads Medications Community Refer a…" at bounding box center [661, 445] width 1310 height 1923
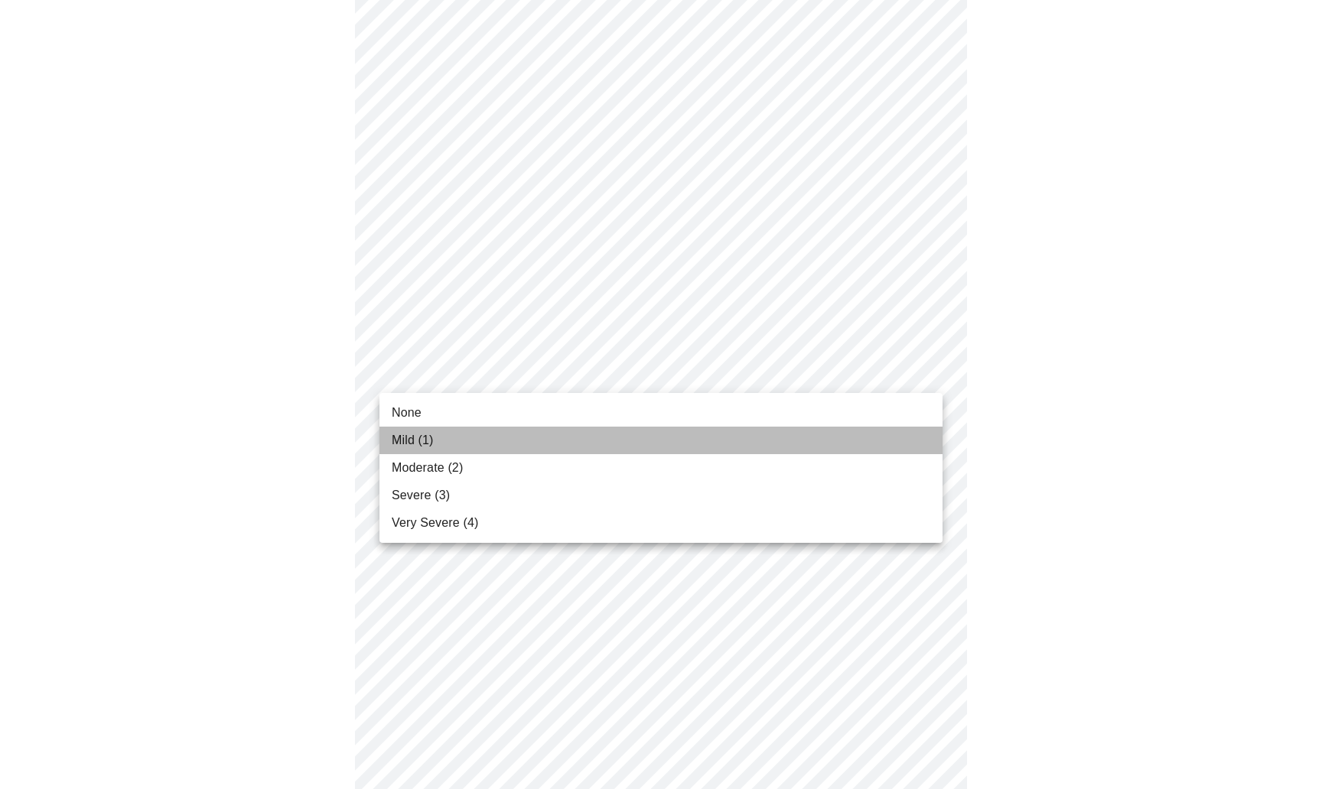
click at [412, 441] on span "Mild (1)" at bounding box center [413, 440] width 42 height 18
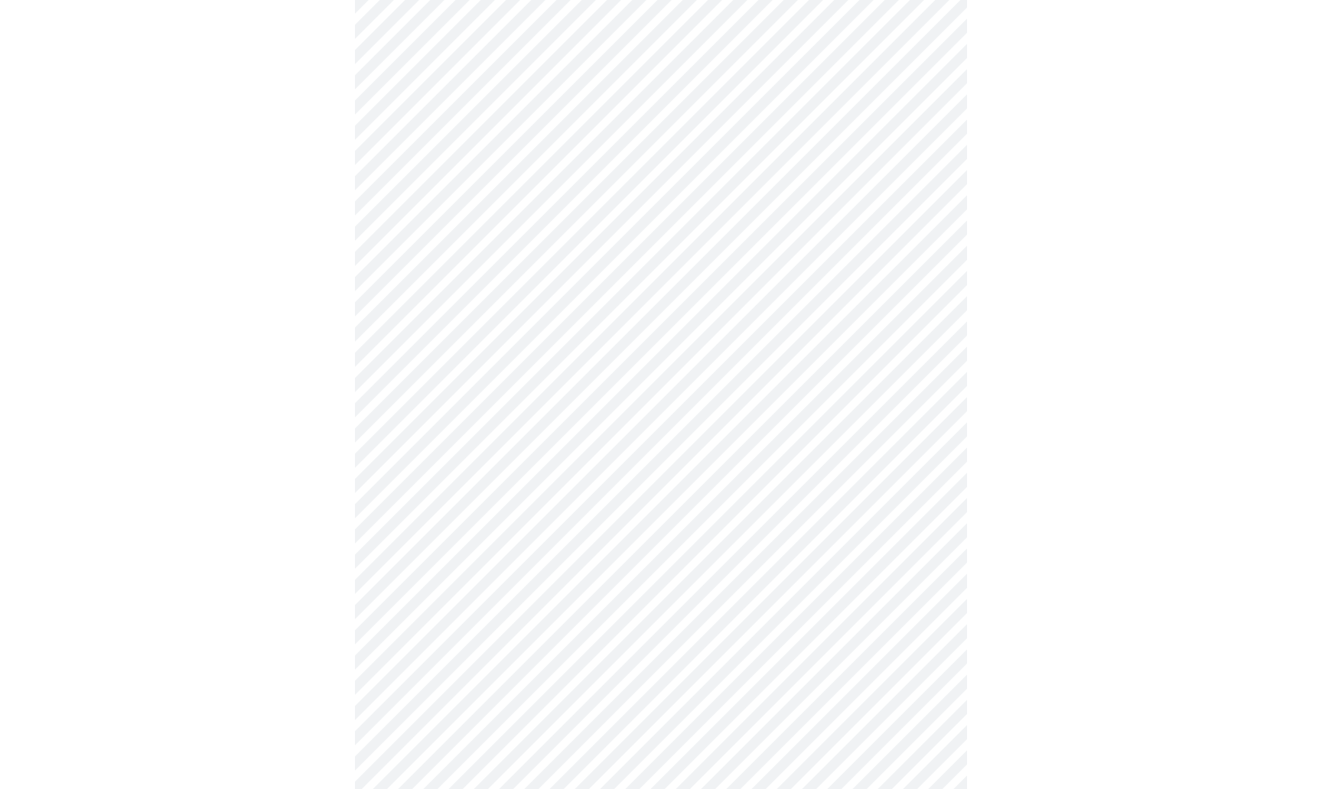
click at [924, 494] on body "MyMenopauseRx Appointments Messaging Labs Uploads Medications Community Refer a…" at bounding box center [661, 435] width 1310 height 1903
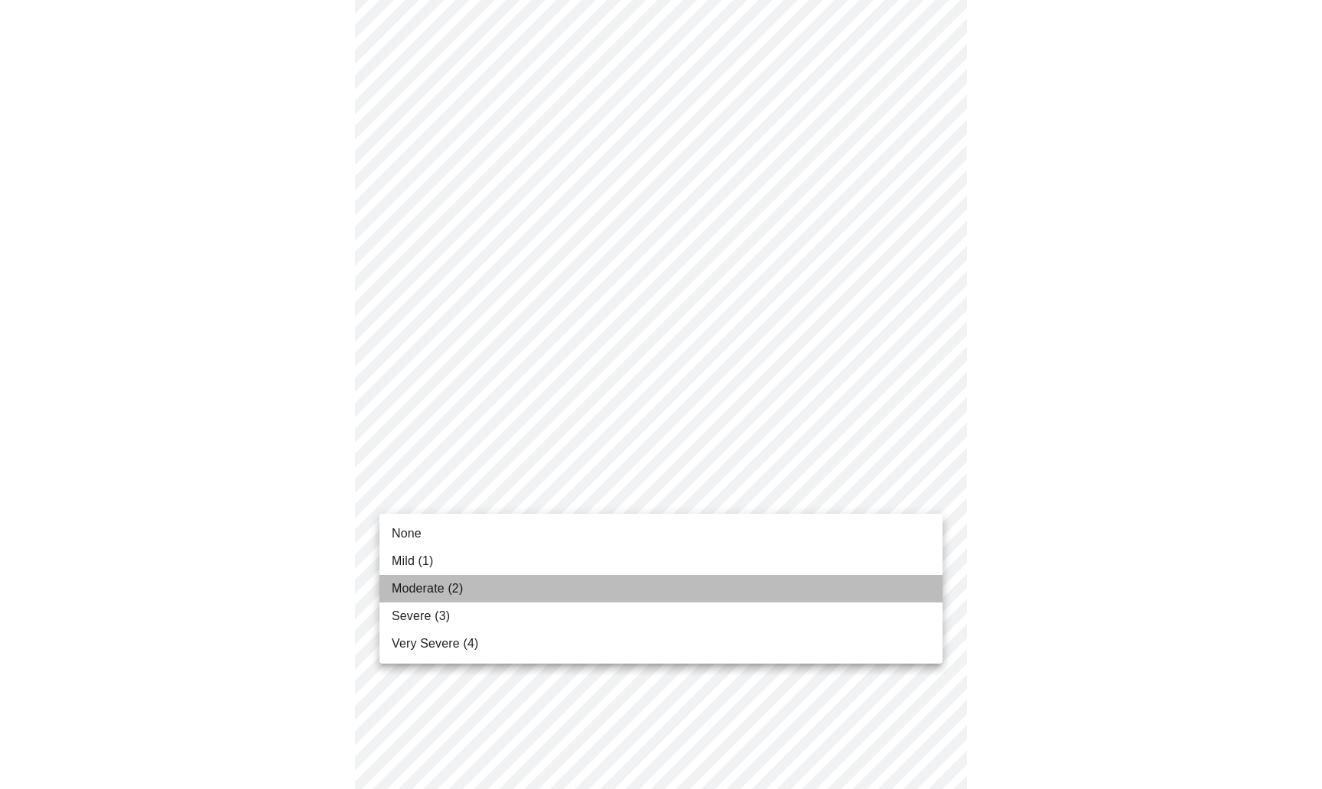
click at [441, 590] on span "Moderate (2)" at bounding box center [427, 589] width 71 height 18
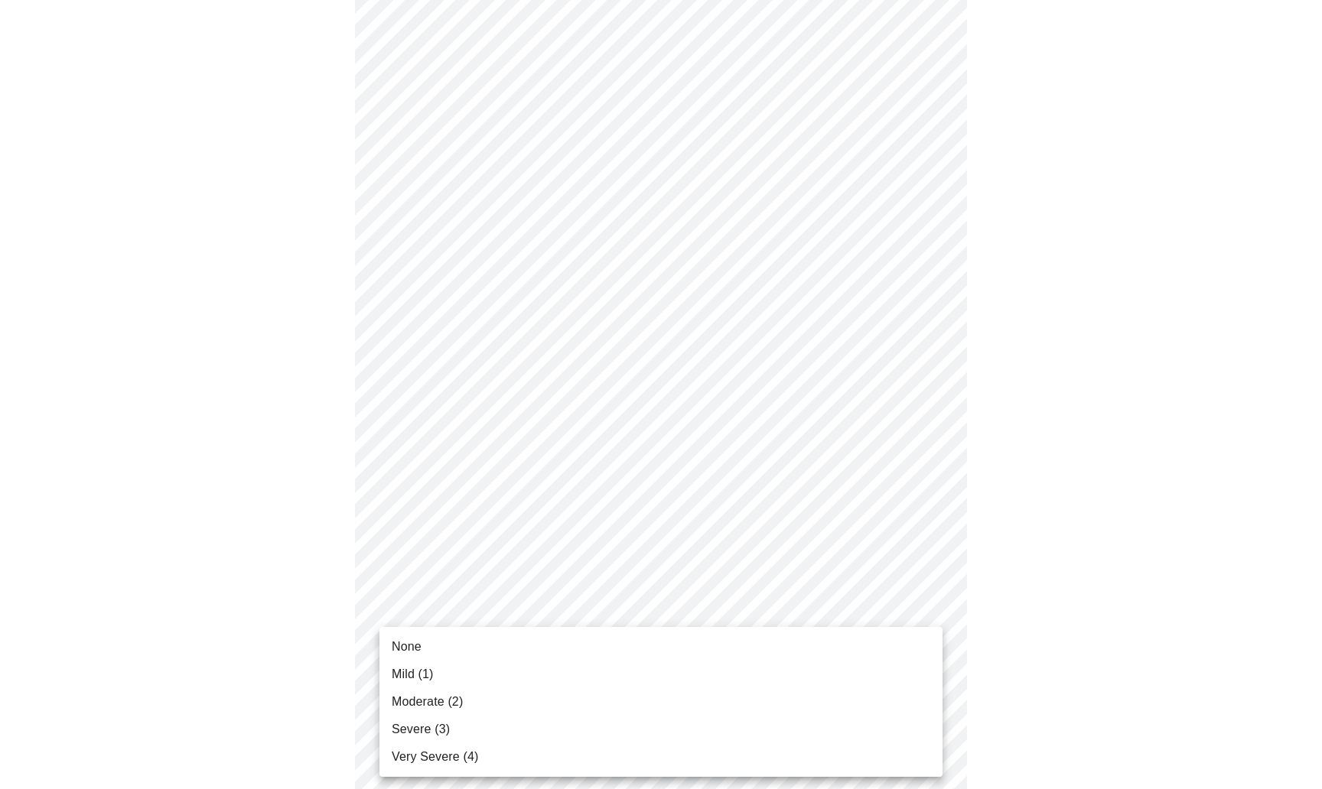
click at [926, 610] on body "MyMenopauseRx Appointments Messaging Labs Uploads Medications Community Refer a…" at bounding box center [661, 425] width 1310 height 1882
click at [396, 643] on span "None" at bounding box center [407, 647] width 30 height 18
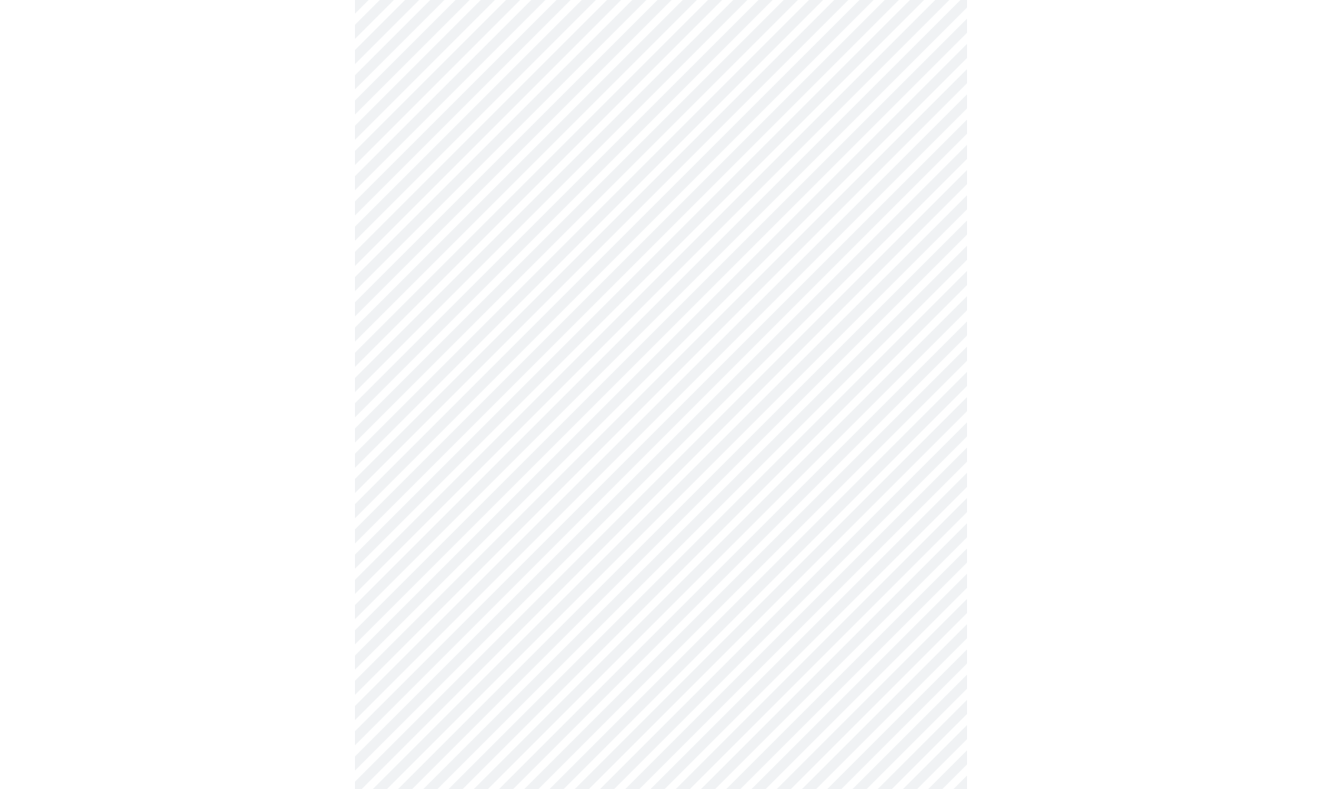
click at [978, 628] on div at bounding box center [661, 467] width 1310 height 1755
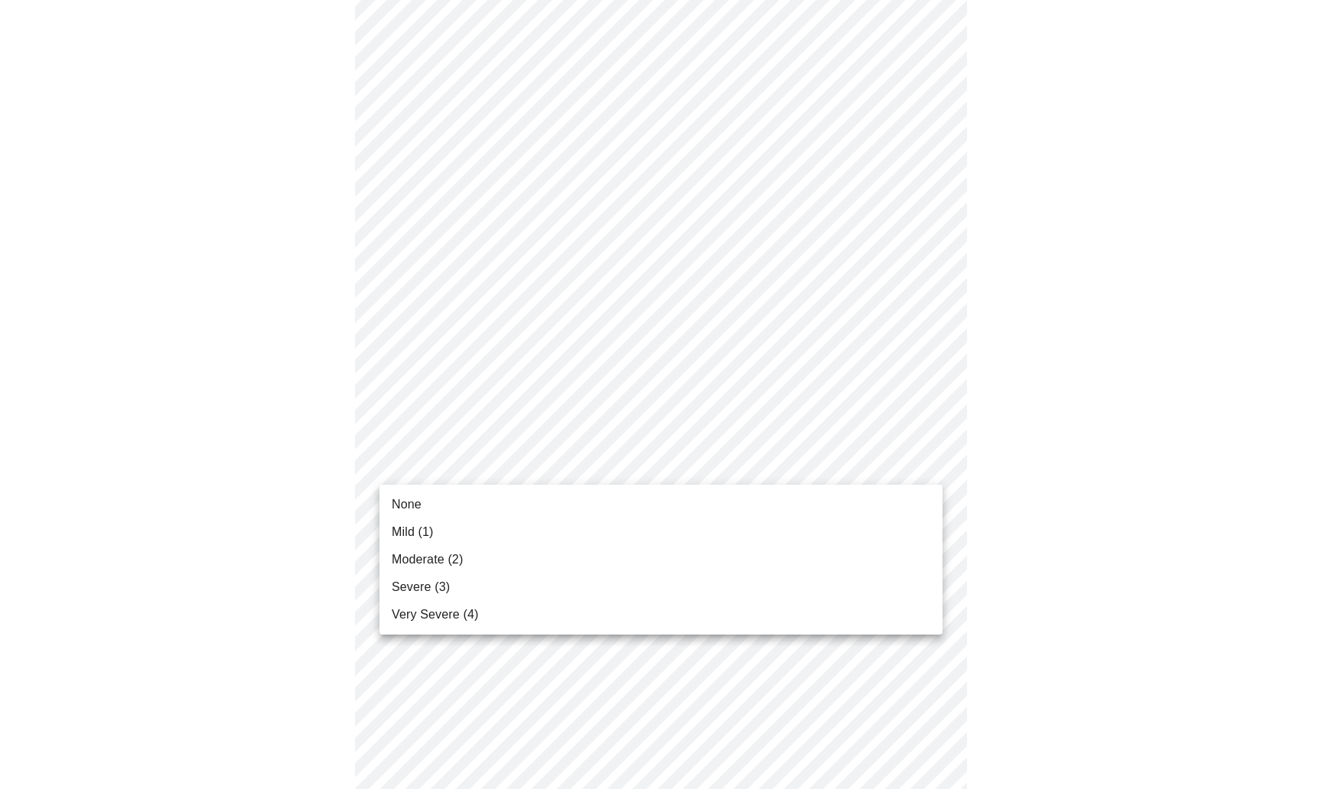
click at [926, 458] on body "MyMenopauseRx Appointments Messaging Labs Uploads Medications Community Refer a…" at bounding box center [661, 143] width 1310 height 1861
click at [500, 526] on li "Mild (1)" at bounding box center [660, 533] width 563 height 28
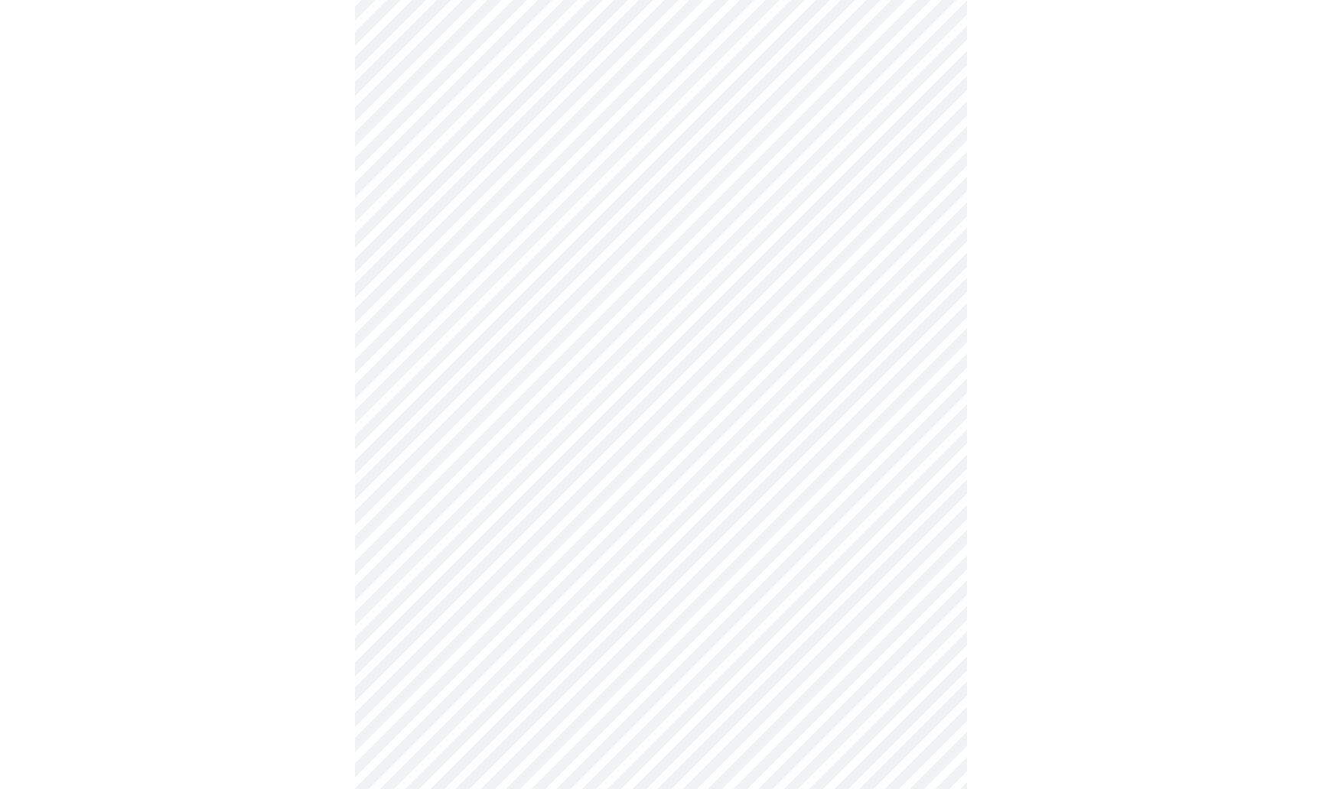
click at [996, 603] on div at bounding box center [661, 186] width 1310 height 1734
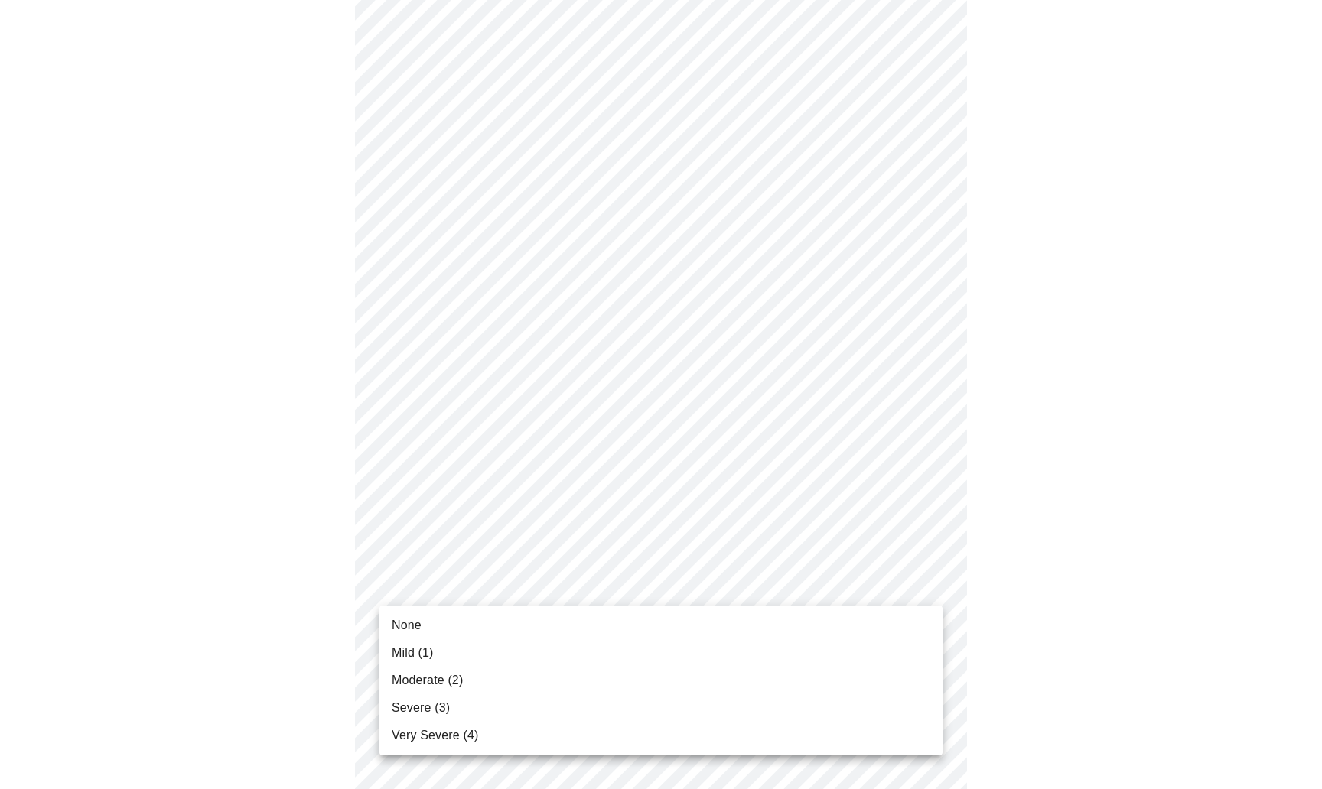
click at [927, 582] on body "MyMenopauseRx Appointments Messaging Labs Uploads Medications Community Refer a…" at bounding box center [661, 133] width 1310 height 1841
click at [438, 706] on span "Severe (3)" at bounding box center [421, 708] width 58 height 18
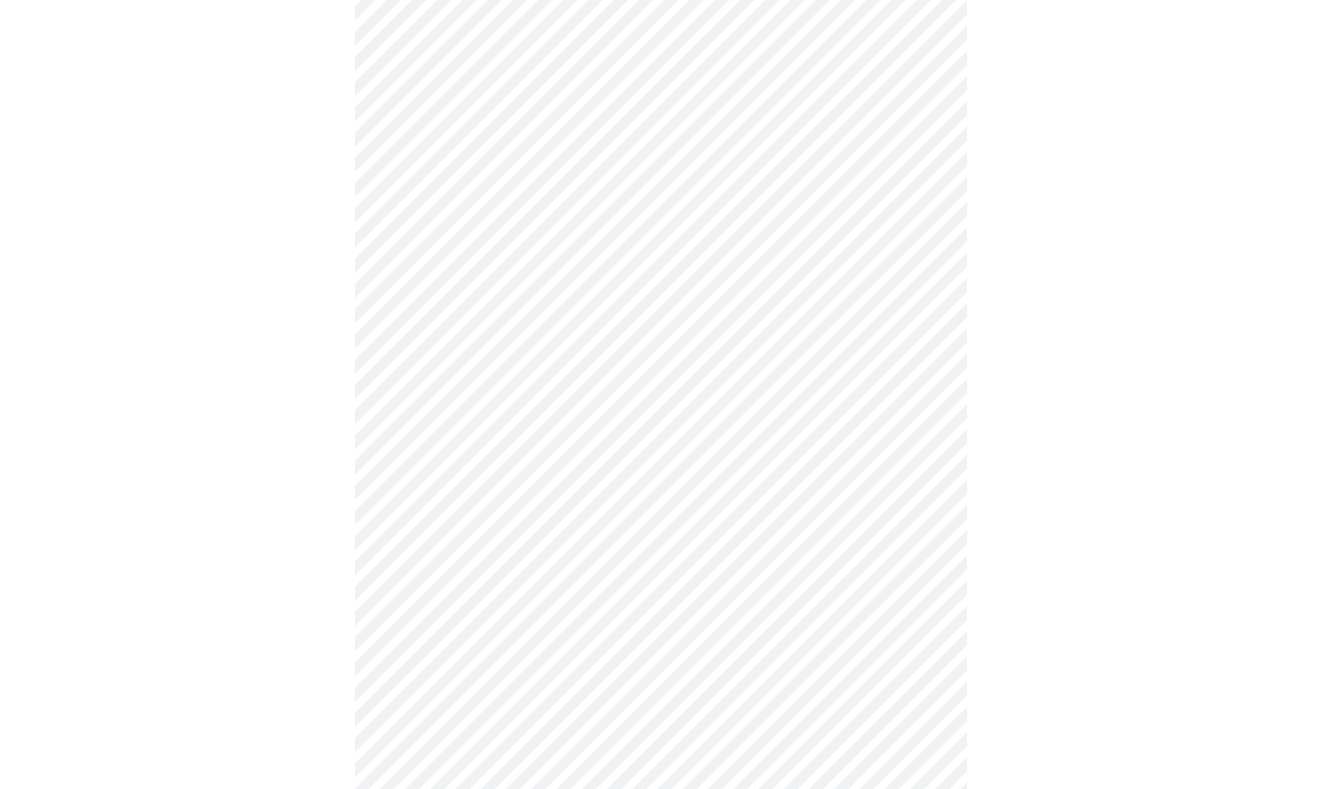
click at [991, 640] on div at bounding box center [661, 176] width 1310 height 1714
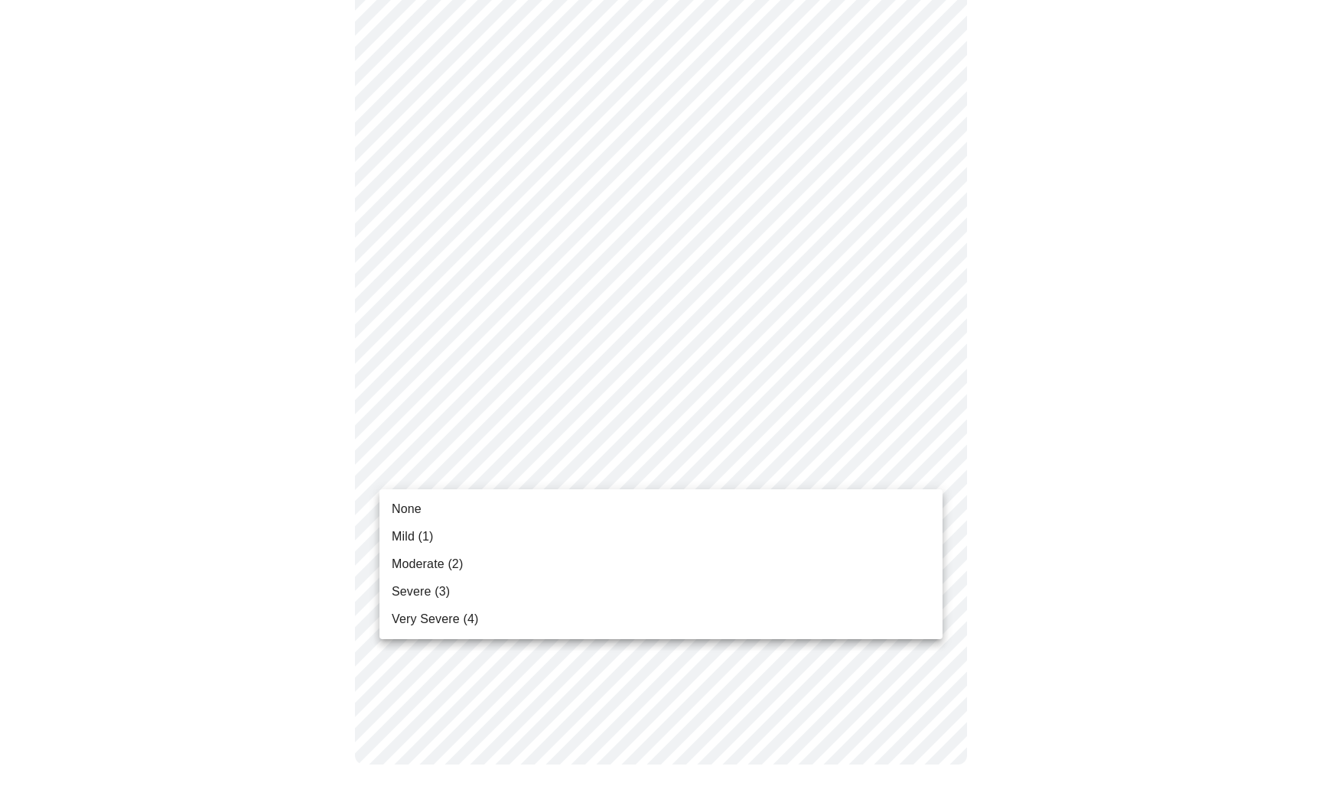
click at [490, 570] on li "Moderate (2)" at bounding box center [660, 565] width 563 height 28
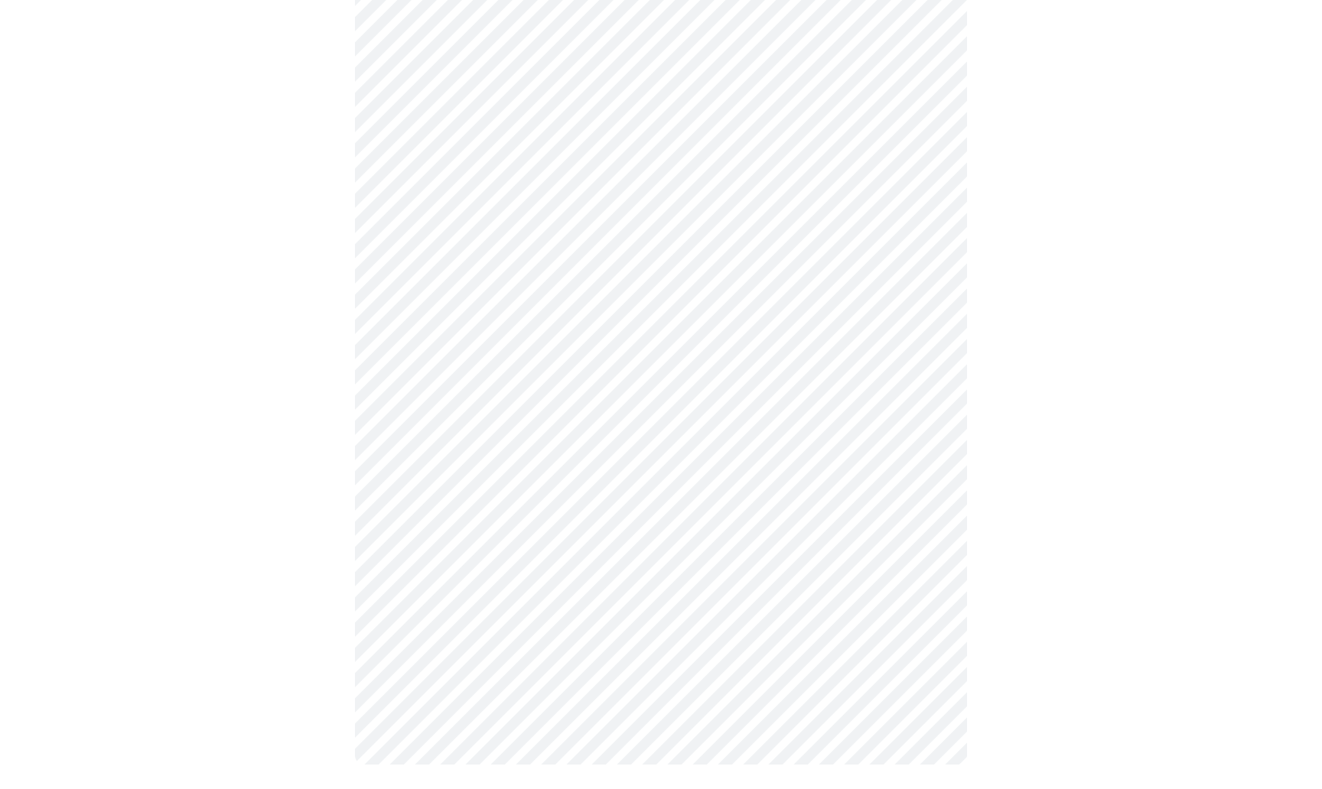
scroll to position [0, 0]
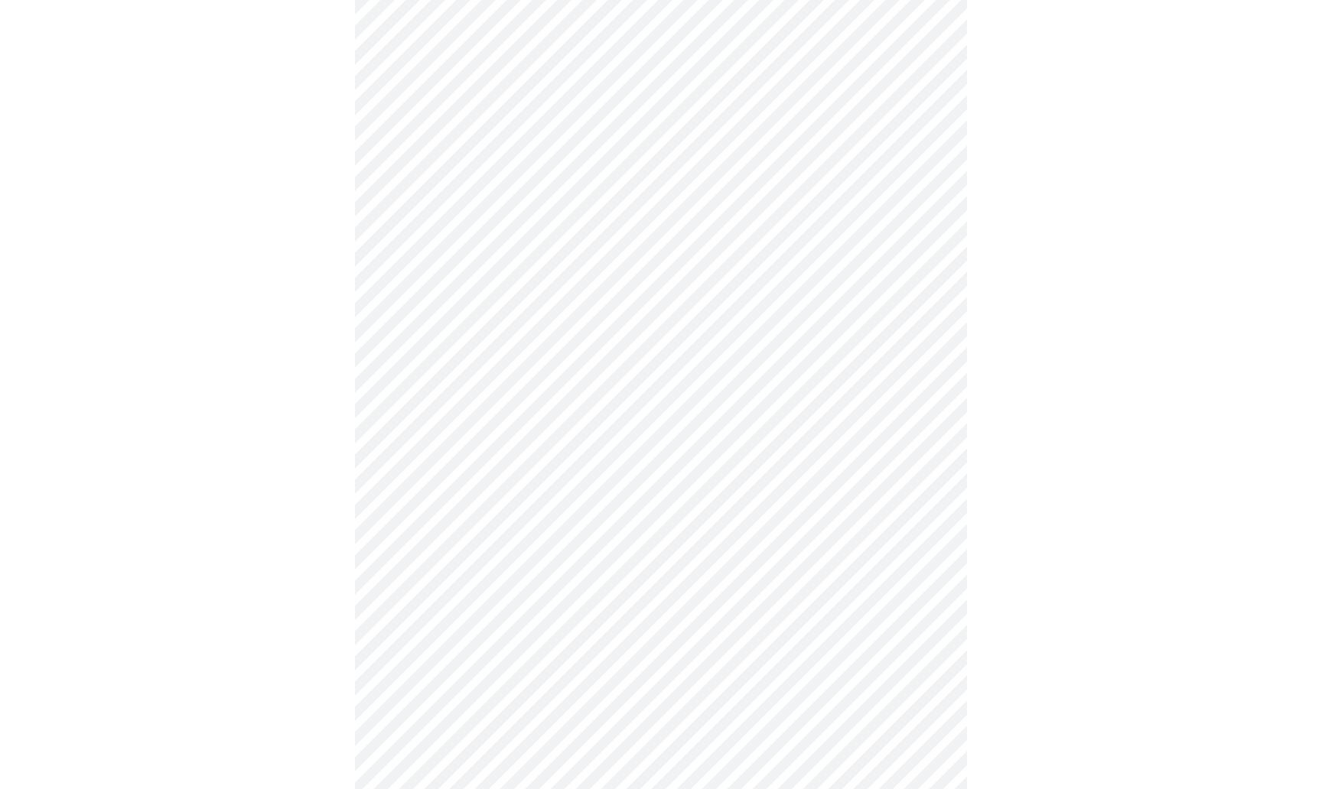
scroll to position [328, 0]
click at [926, 629] on body "MyMenopauseRx Appointments Messaging Labs Uploads Medications Community Refer a…" at bounding box center [661, 447] width 1310 height 1539
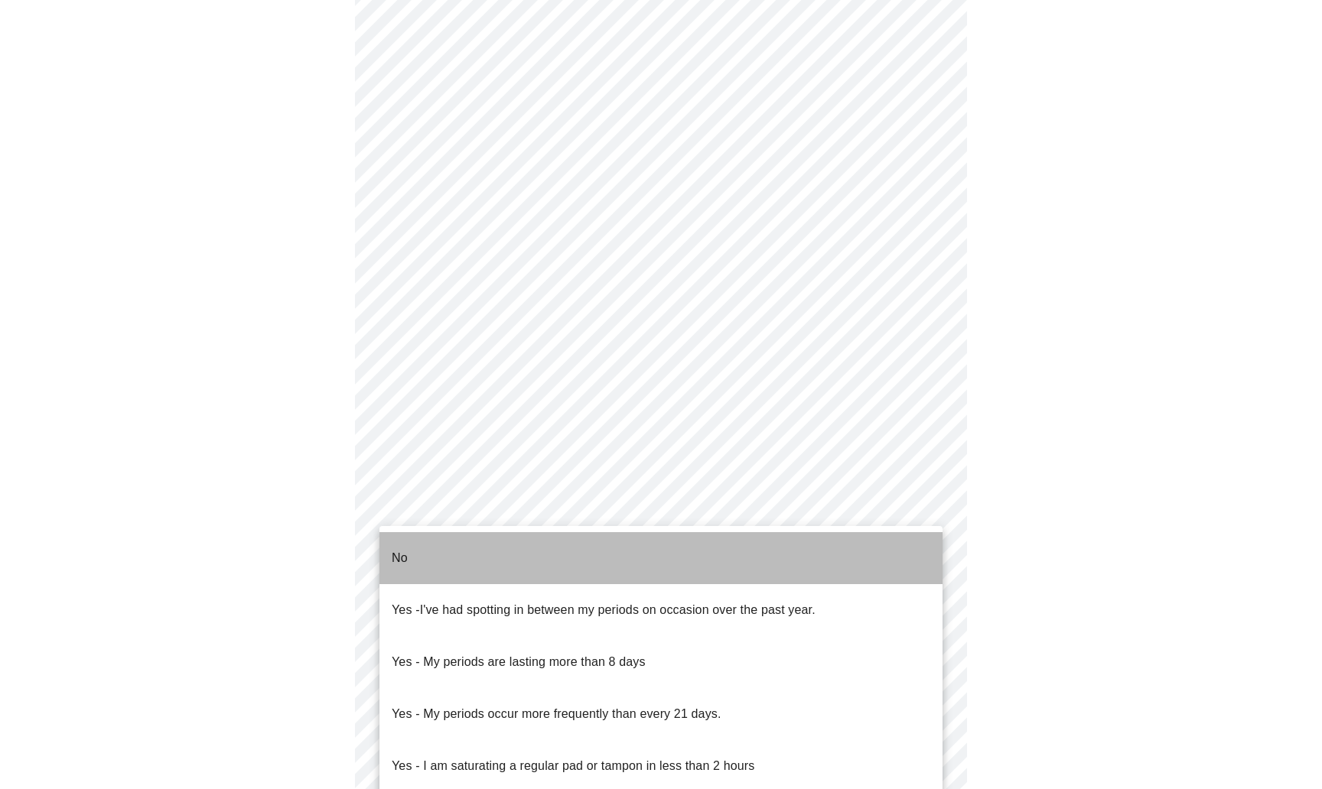
click at [408, 552] on li "No" at bounding box center [660, 558] width 563 height 52
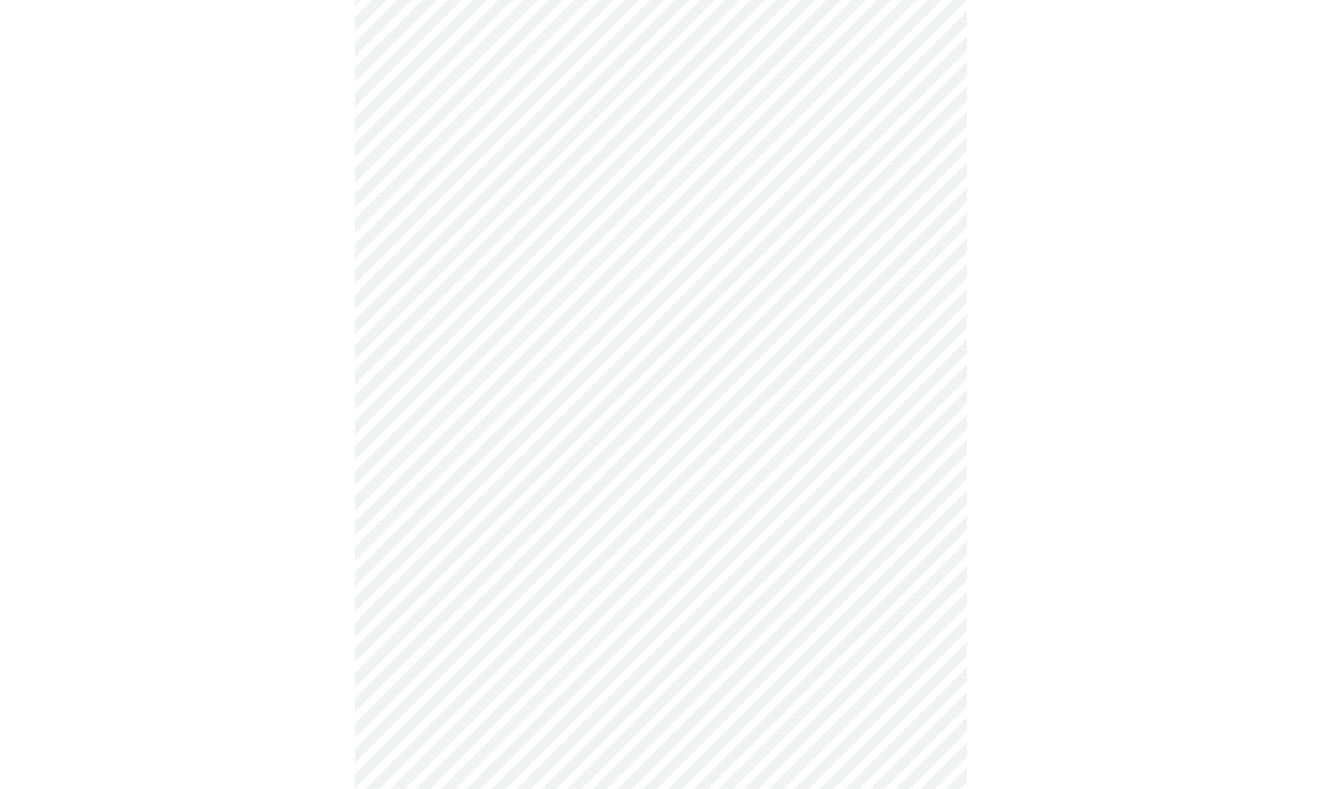
scroll to position [565, 0]
click at [930, 508] on body "MyMenopauseRx Appointments Messaging Labs Uploads Medications Community Refer a…" at bounding box center [661, 207] width 1310 height 1531
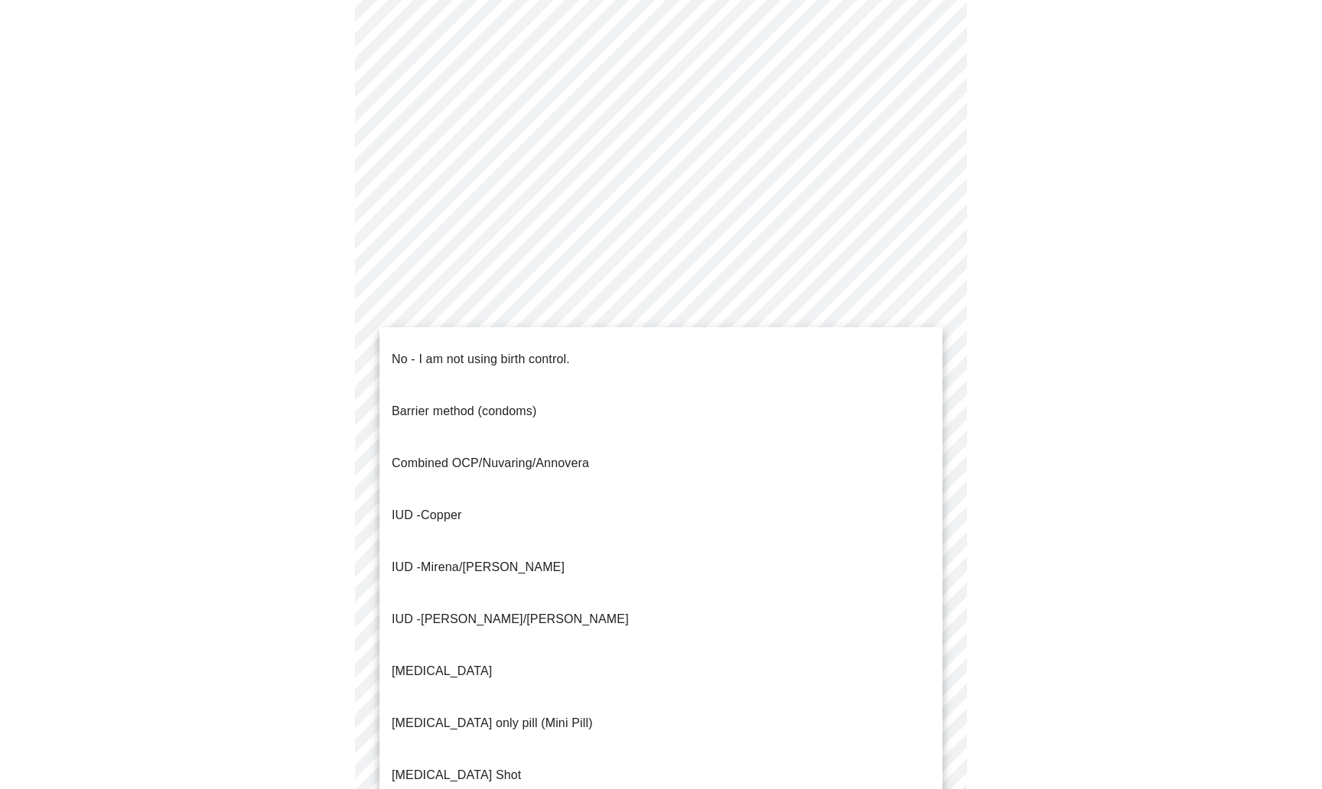
click at [584, 343] on li "No - I am not using birth control." at bounding box center [660, 360] width 563 height 52
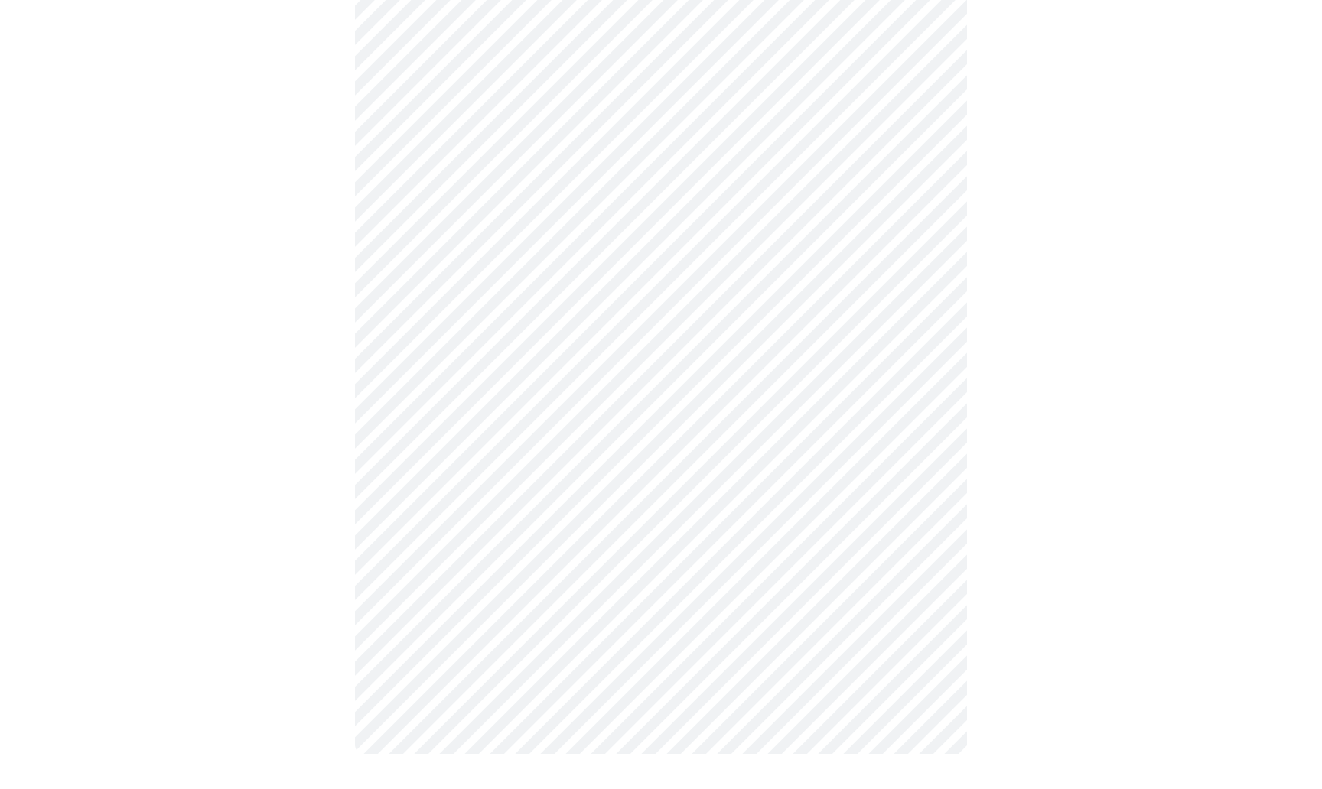
scroll to position [733, 0]
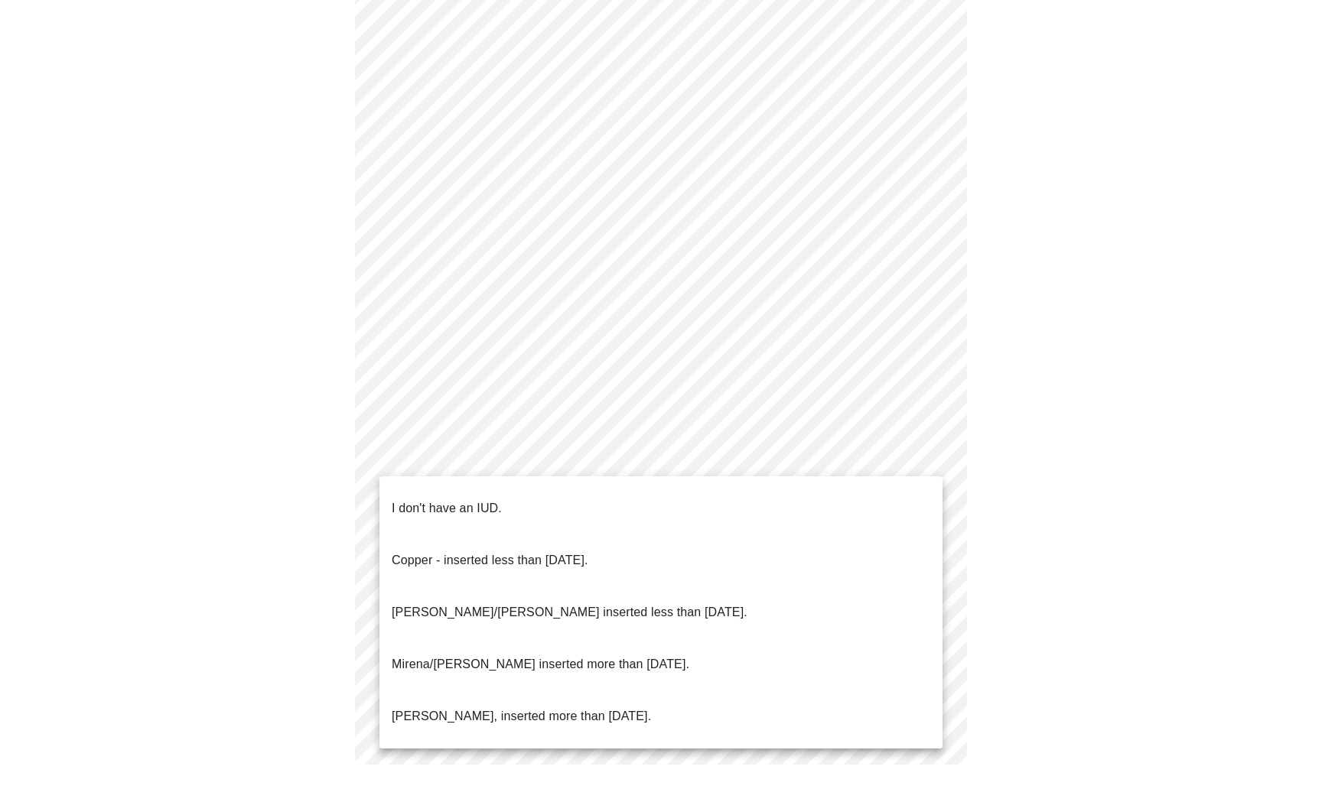
click at [930, 452] on body "MyMenopauseRx Appointments Messaging Labs Uploads Medications Community Refer a…" at bounding box center [661, 34] width 1310 height 1522
click at [641, 513] on li "I don't have an IUD." at bounding box center [660, 509] width 563 height 52
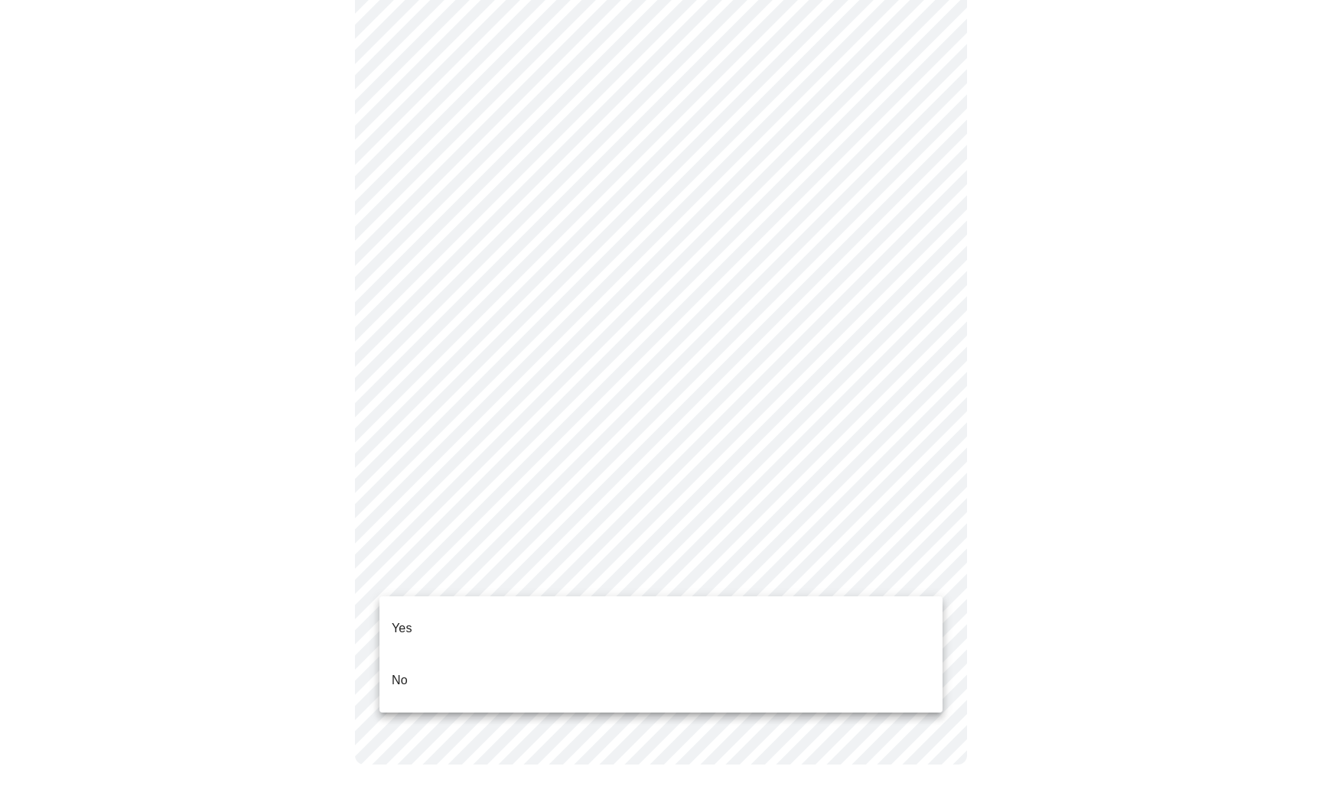
click at [923, 568] on body "MyMenopauseRx Appointments Messaging Labs Uploads Medications Community Refer a…" at bounding box center [661, 39] width 1310 height 1514
click at [472, 606] on li "Yes" at bounding box center [660, 629] width 563 height 52
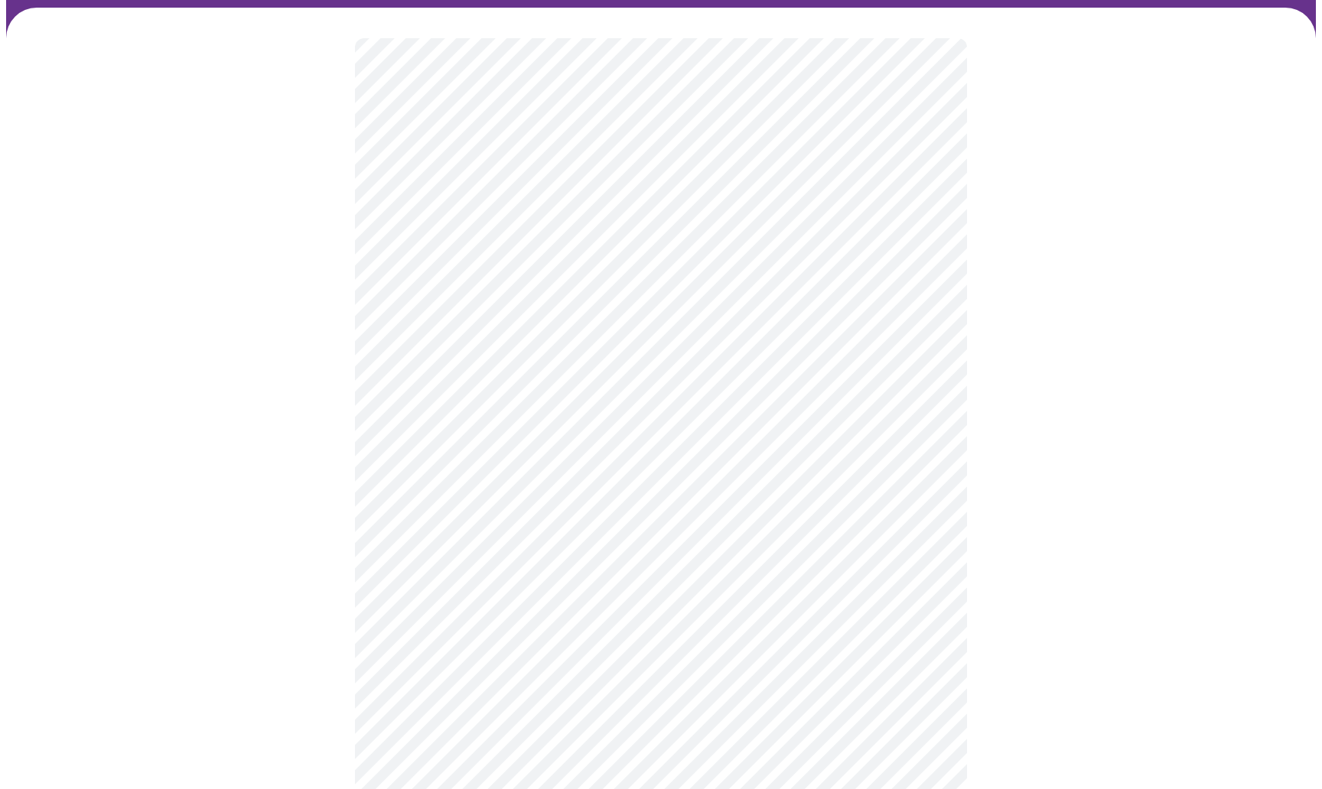
scroll to position [83, 0]
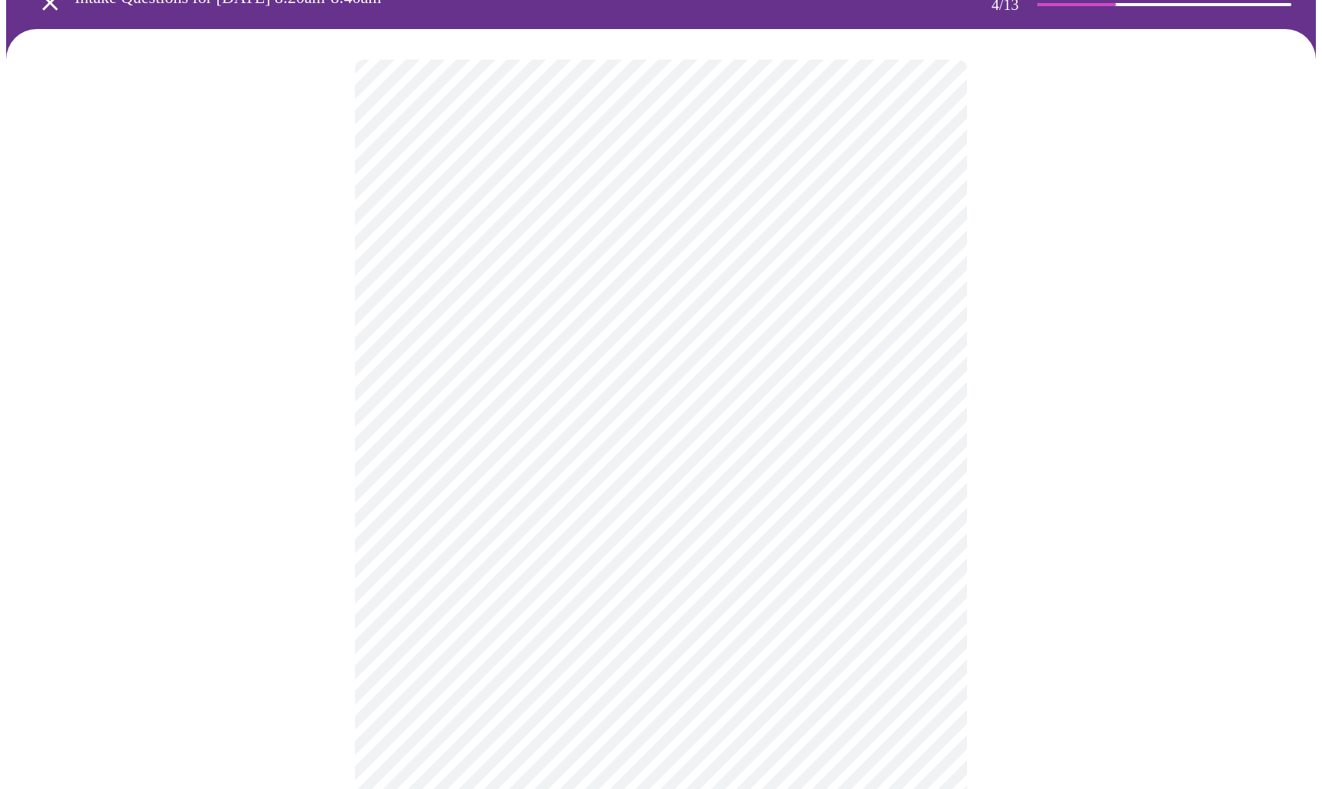
click at [984, 608] on div at bounding box center [661, 712] width 1310 height 1366
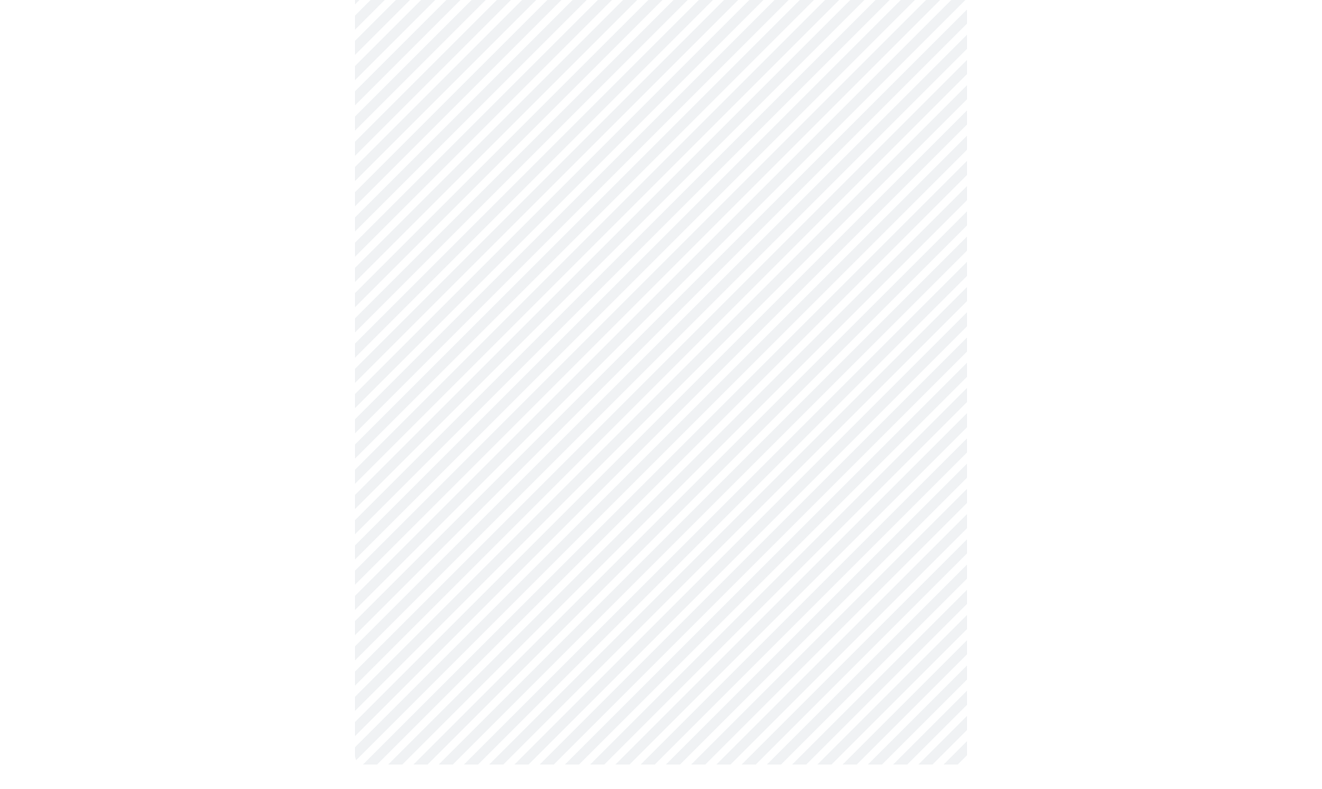
scroll to position [0, 0]
